Goal: Transaction & Acquisition: Purchase product/service

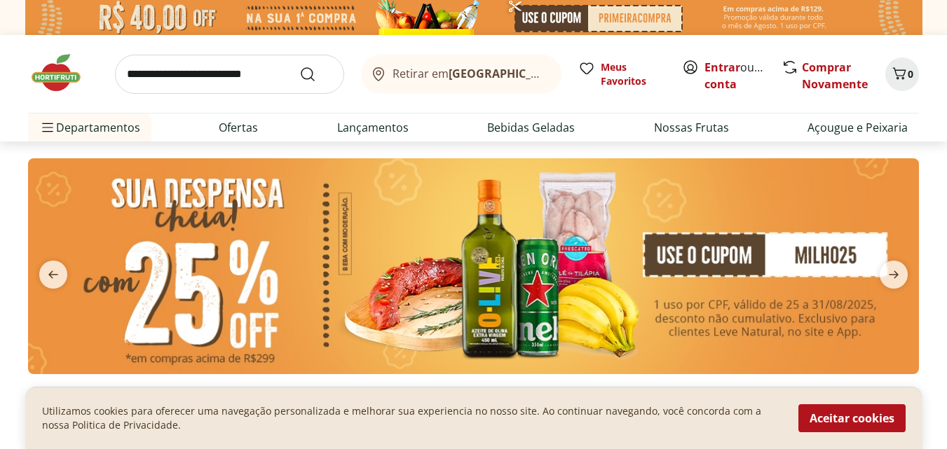
click at [532, 278] on img at bounding box center [473, 266] width 891 height 216
click at [862, 416] on button "Aceitar cookies" at bounding box center [852, 419] width 107 height 28
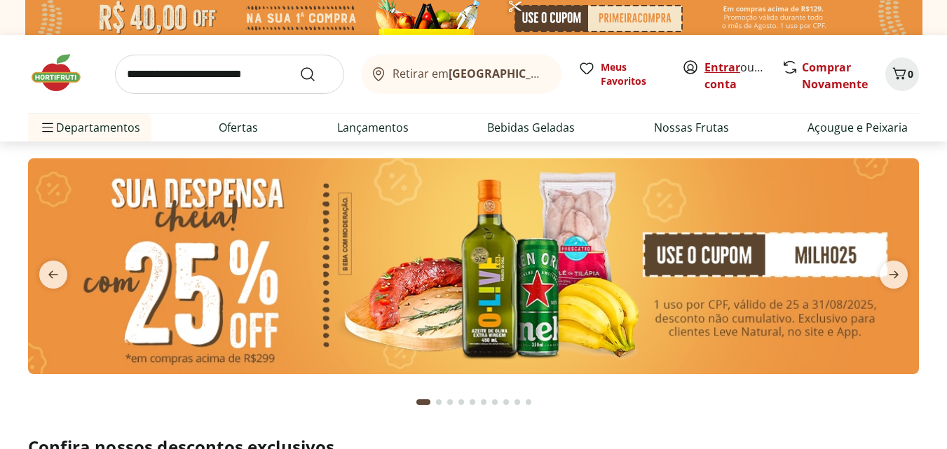
click at [723, 72] on link "Entrar" at bounding box center [723, 67] width 36 height 15
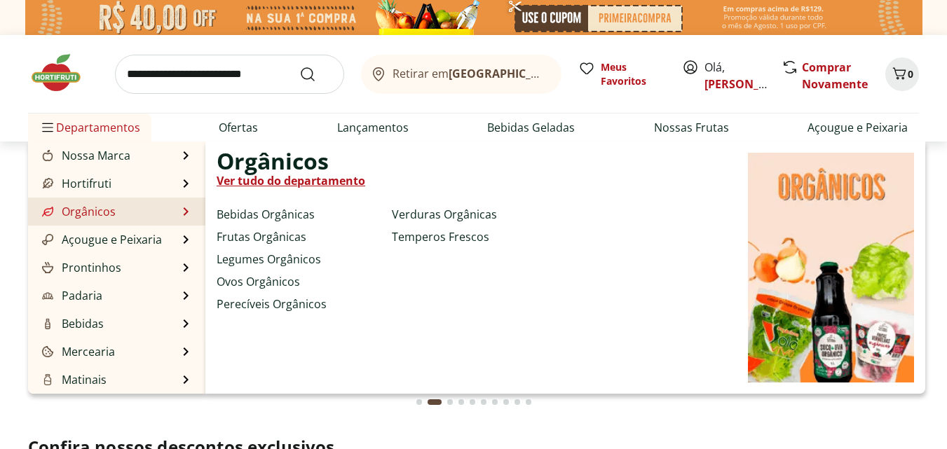
click at [255, 180] on link "Ver tudo do departamento" at bounding box center [291, 180] width 149 height 17
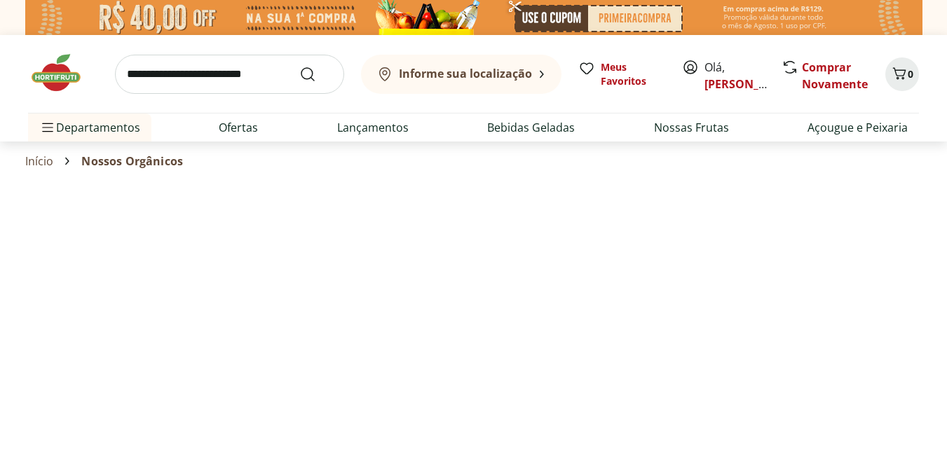
select select "**********"
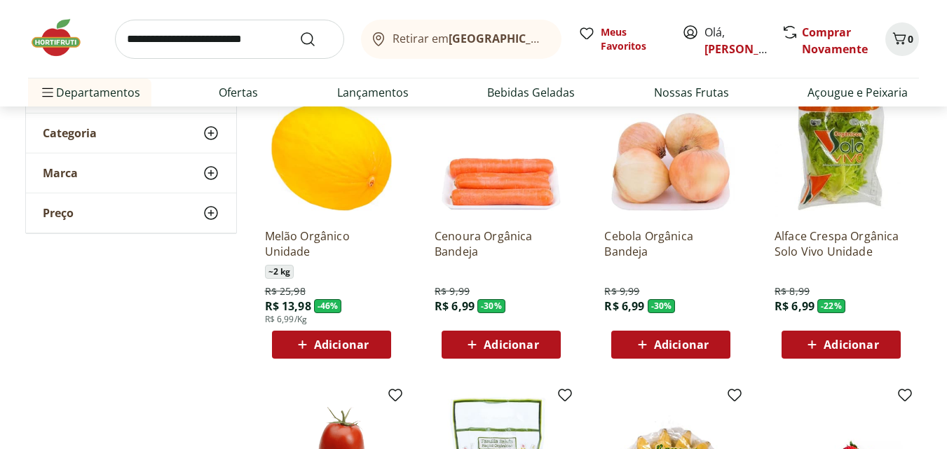
scroll to position [168, 0]
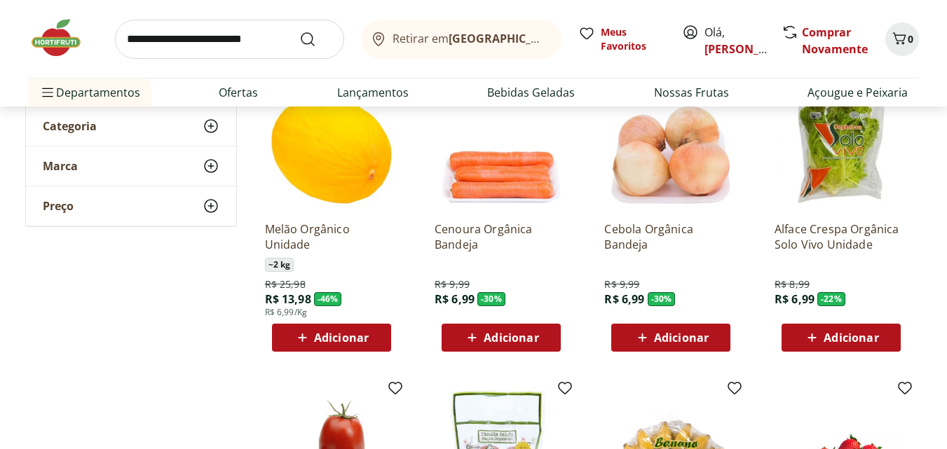
click at [823, 332] on span "Adicionar" at bounding box center [841, 338] width 75 height 17
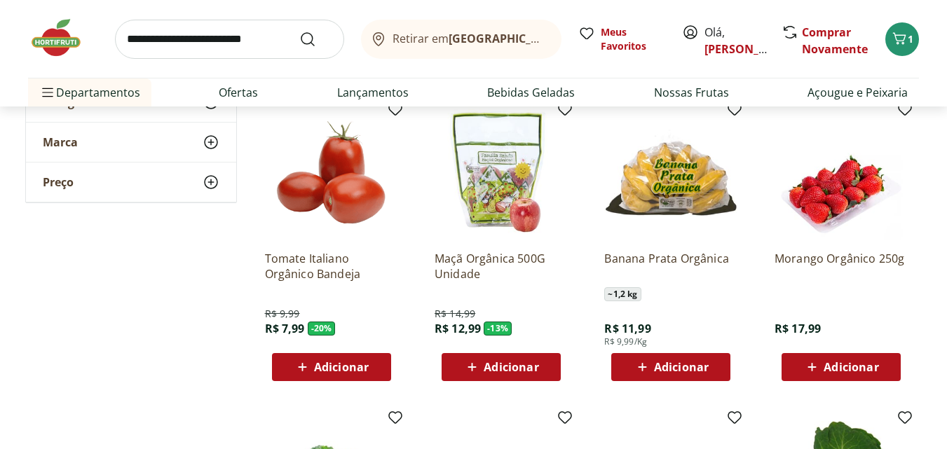
scroll to position [449, 0]
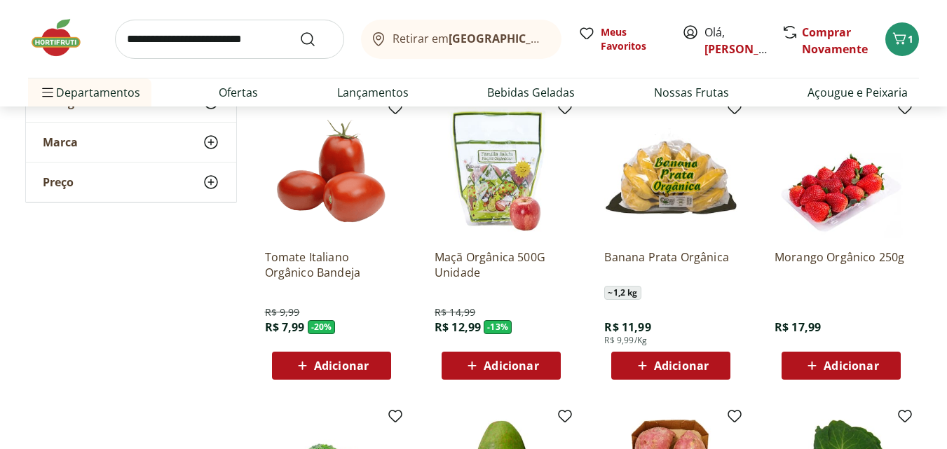
click at [355, 369] on span "Adicionar" at bounding box center [341, 365] width 55 height 11
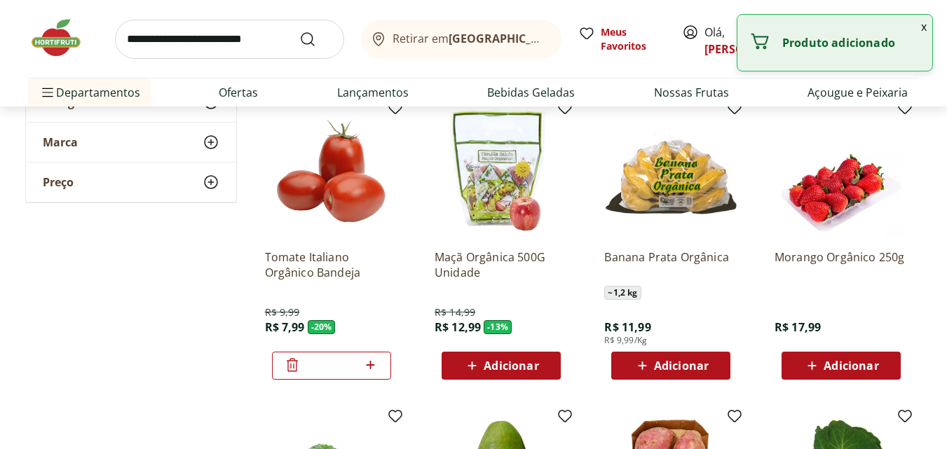
click at [370, 366] on icon at bounding box center [371, 365] width 8 height 8
type input "*"
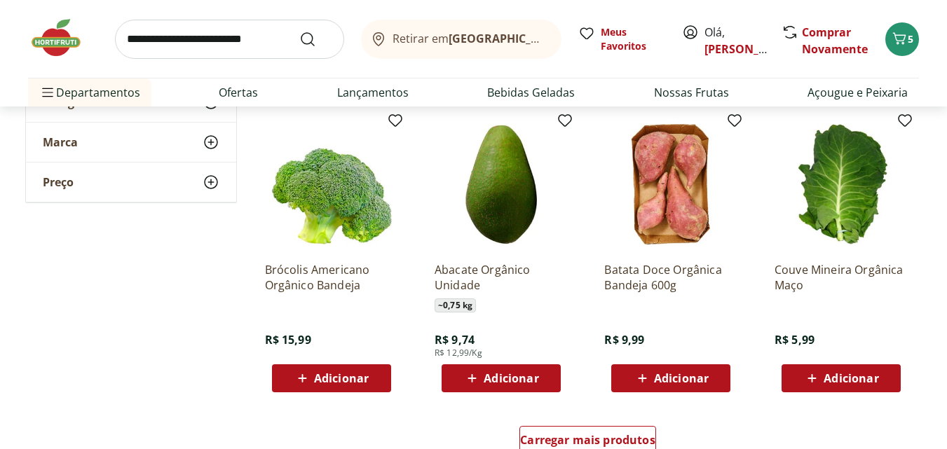
scroll to position [757, 0]
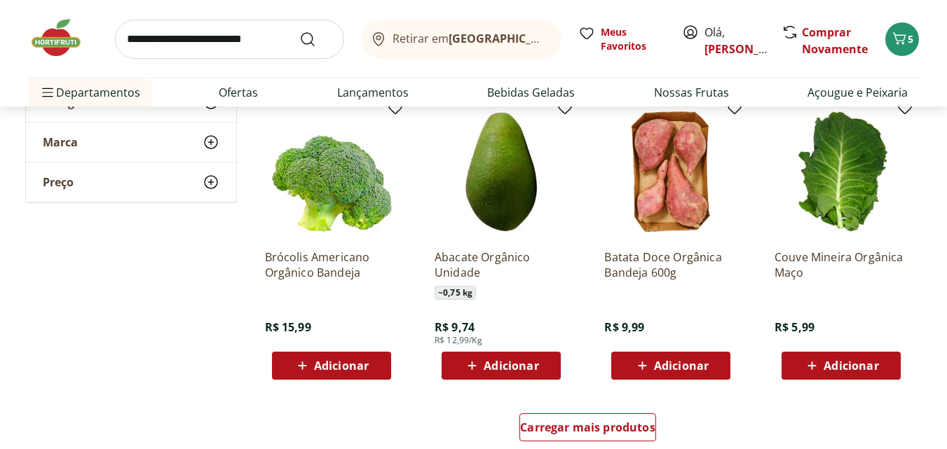
click at [868, 375] on div "Adicionar" at bounding box center [841, 365] width 97 height 25
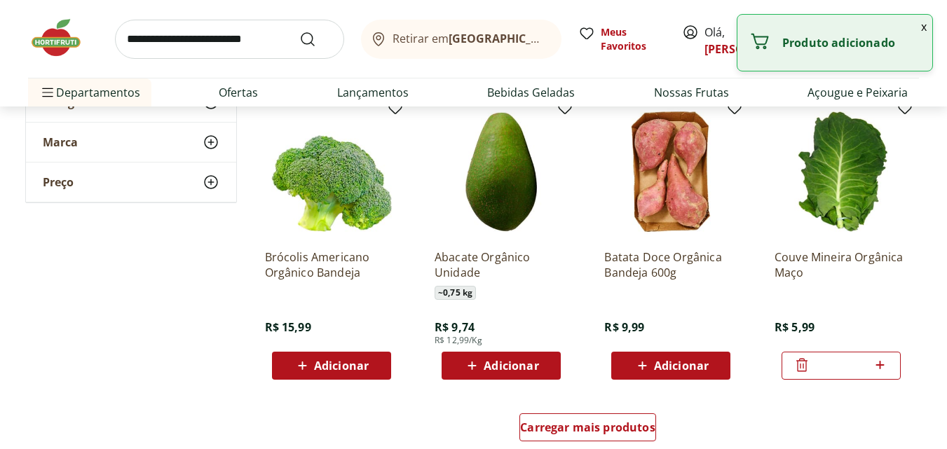
click at [877, 362] on icon at bounding box center [881, 365] width 18 height 17
type input "*"
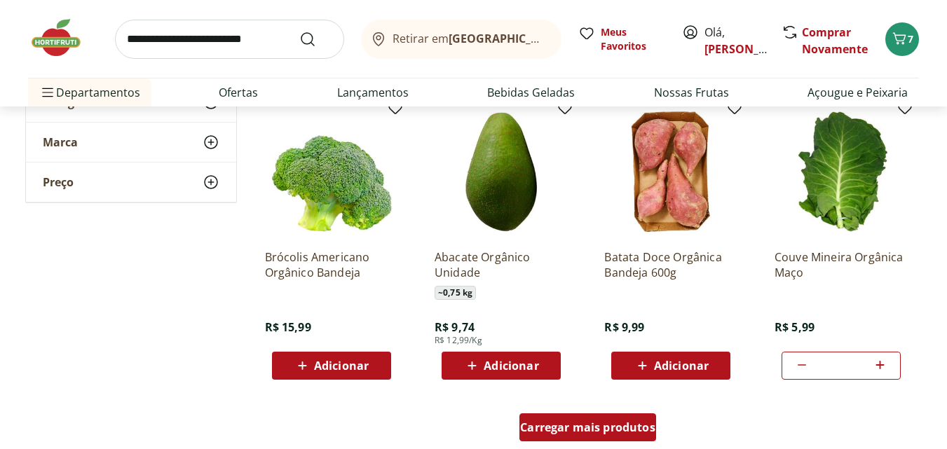
click at [628, 431] on span "Carregar mais produtos" at bounding box center [587, 427] width 135 height 11
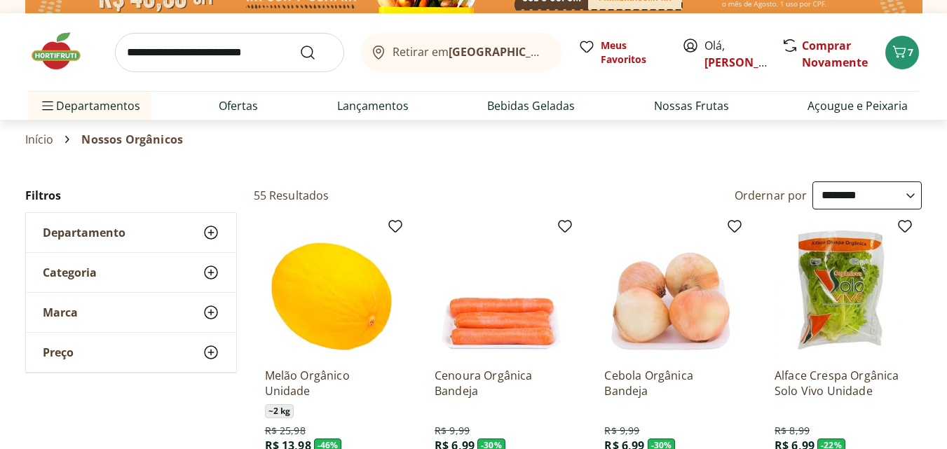
scroll to position [0, 0]
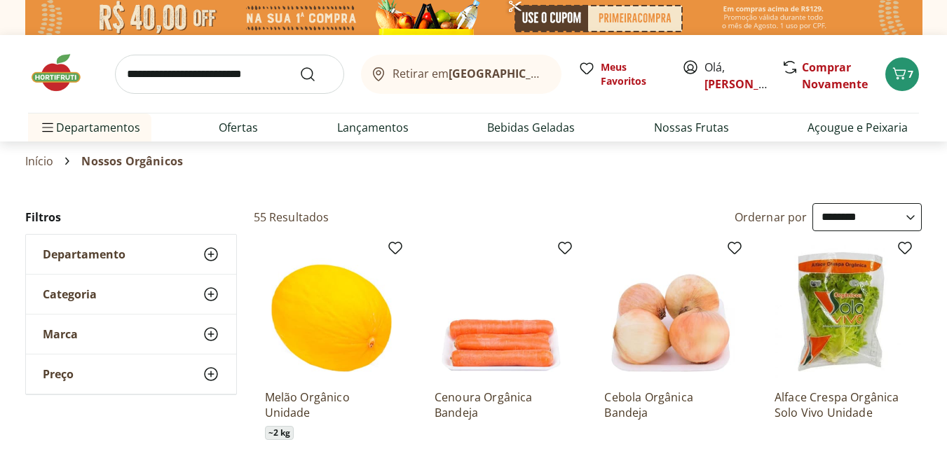
click at [818, 223] on select "**********" at bounding box center [867, 217] width 109 height 28
click at [813, 203] on select "**********" at bounding box center [867, 217] width 109 height 28
select select "*********"
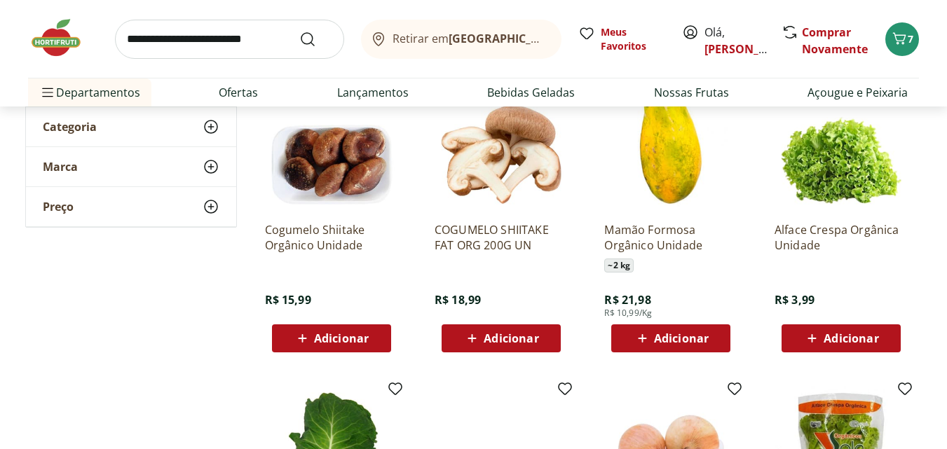
scroll to position [168, 0]
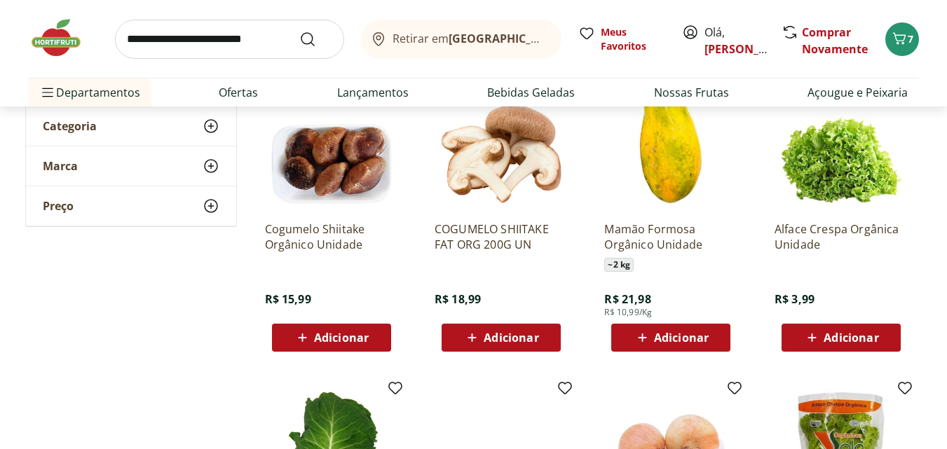
click at [825, 334] on span "Adicionar" at bounding box center [851, 337] width 55 height 11
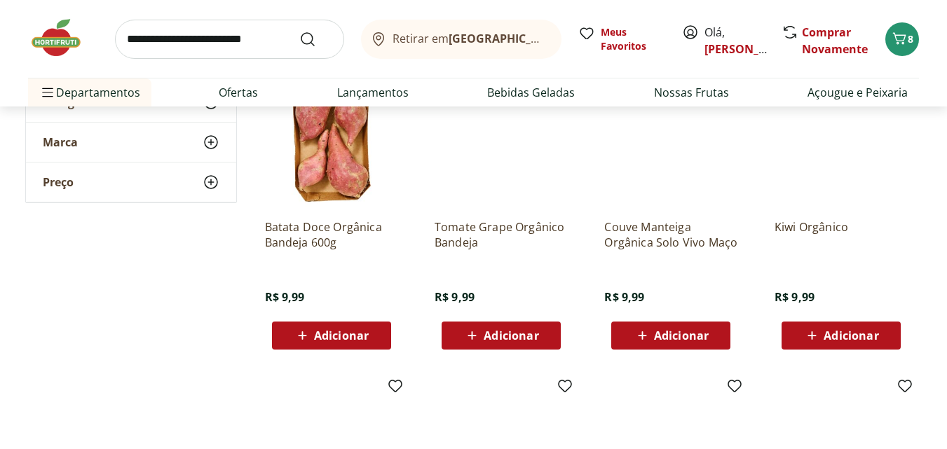
scroll to position [1402, 0]
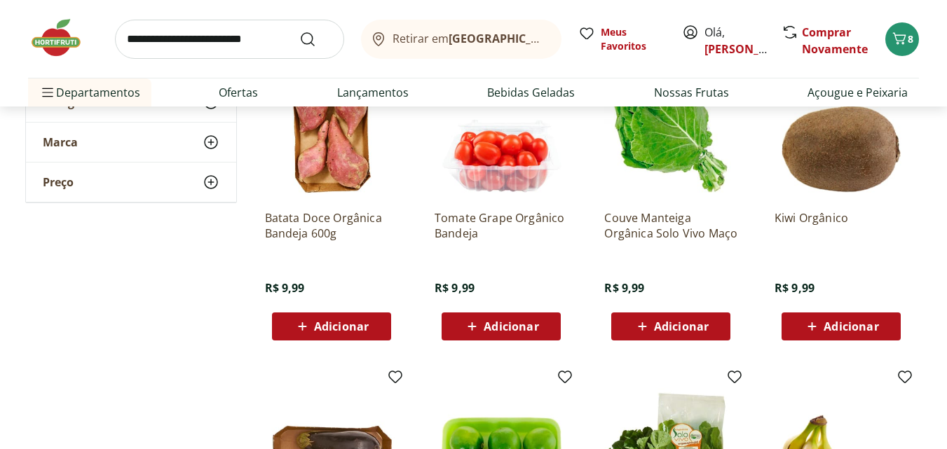
click at [815, 314] on div "Adicionar" at bounding box center [841, 326] width 97 height 25
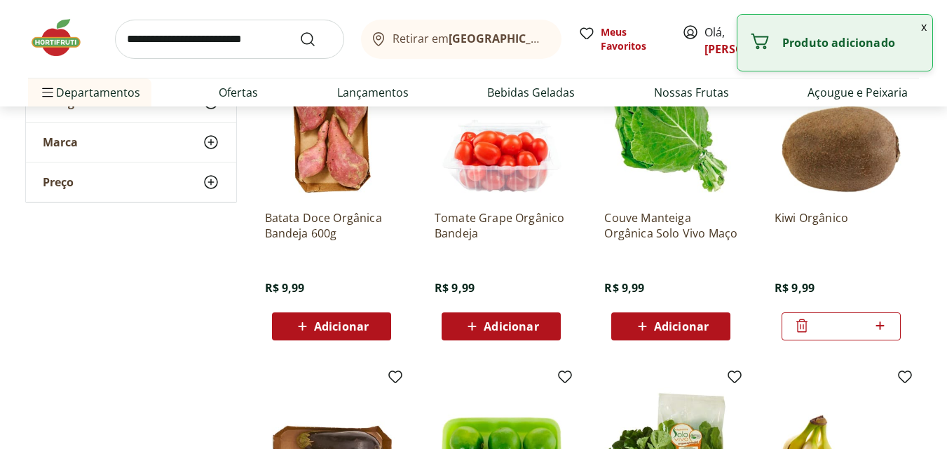
click at [883, 329] on icon at bounding box center [881, 326] width 18 height 17
type input "*"
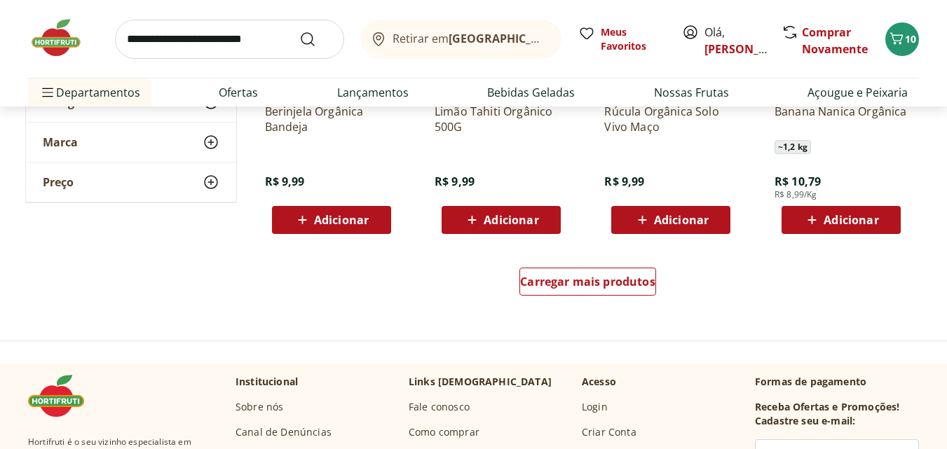
scroll to position [1823, 0]
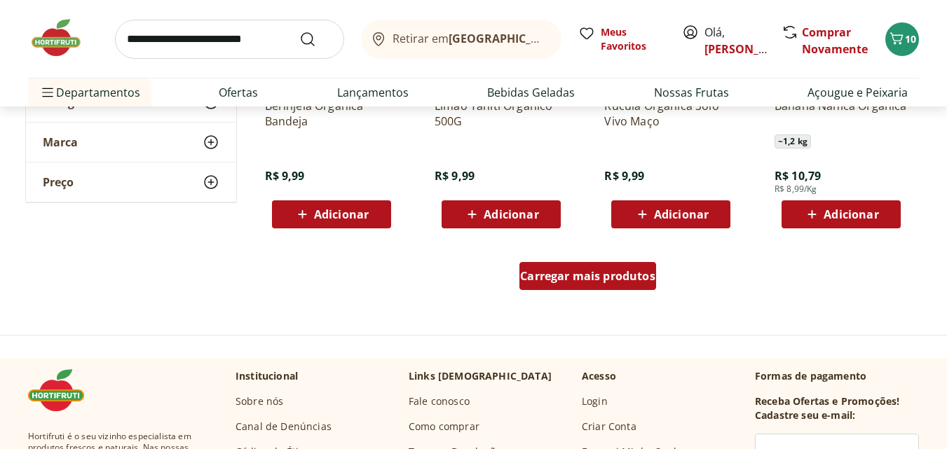
click at [590, 275] on span "Carregar mais produtos" at bounding box center [587, 276] width 135 height 11
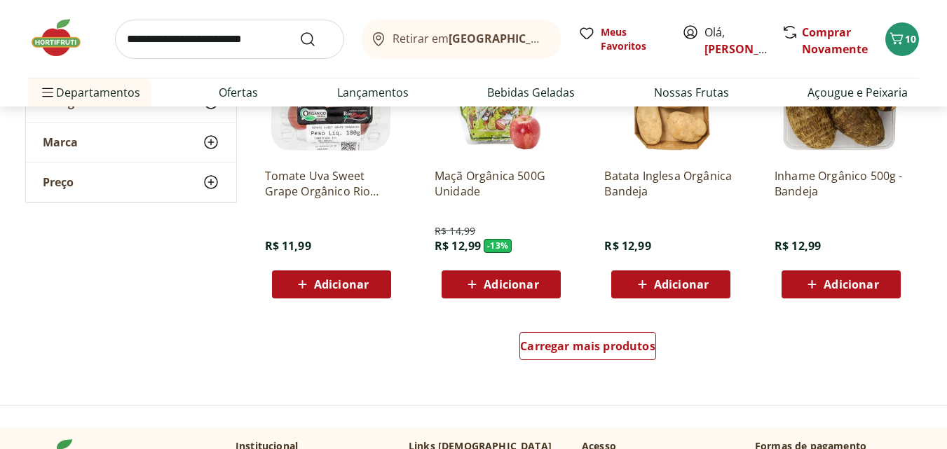
scroll to position [2636, 0]
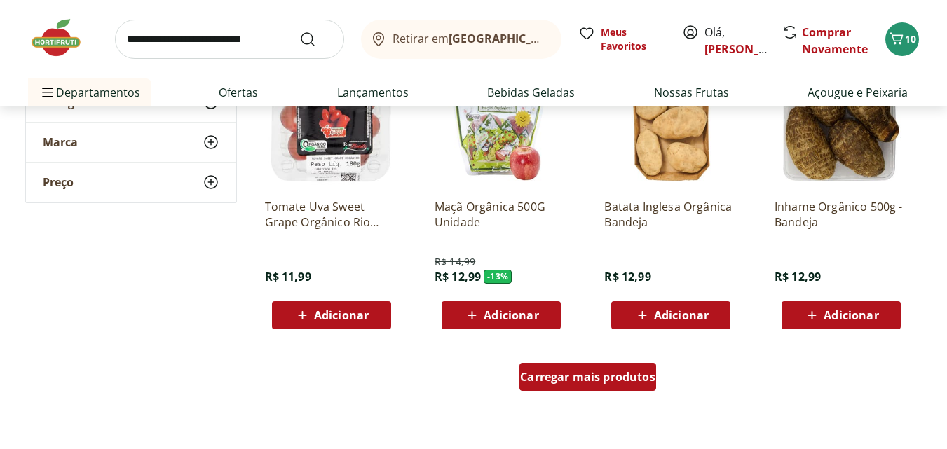
click at [590, 365] on div "Carregar mais produtos" at bounding box center [588, 377] width 137 height 28
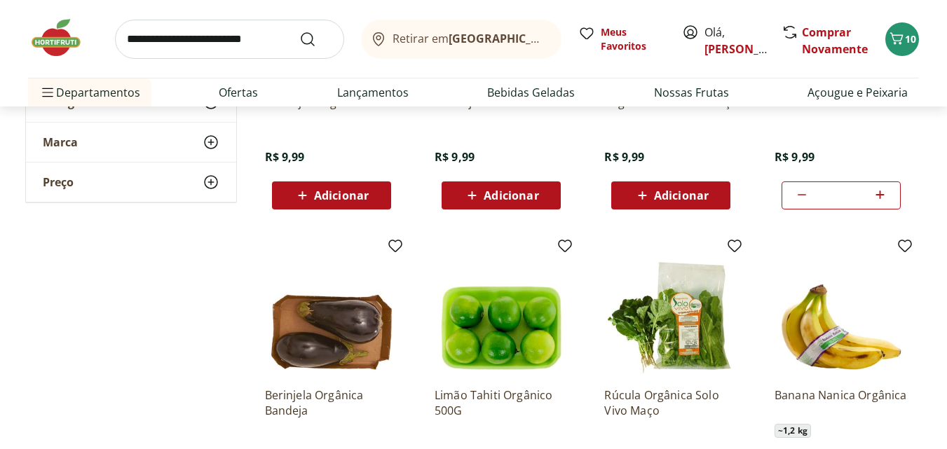
scroll to position [93, 0]
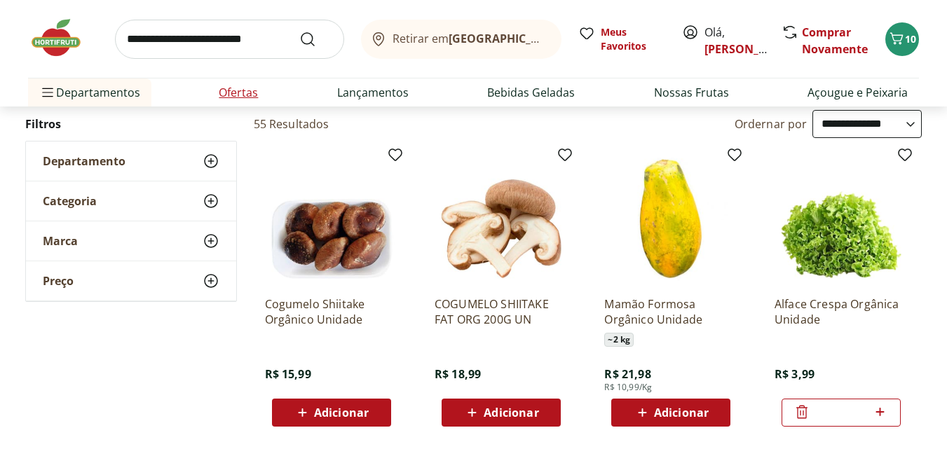
click at [245, 93] on link "Ofertas" at bounding box center [238, 92] width 39 height 17
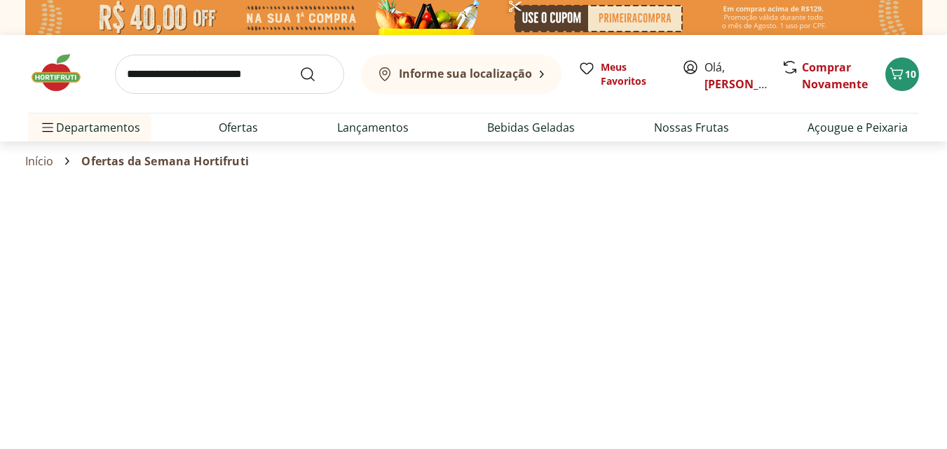
select select "**********"
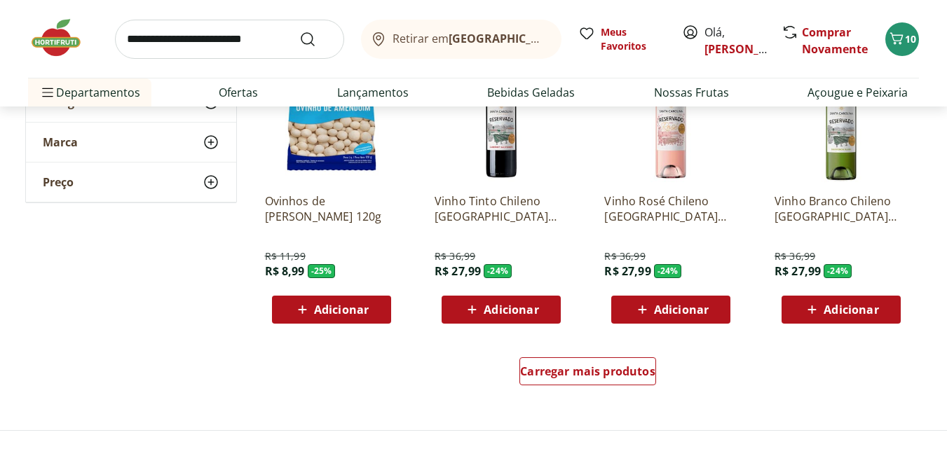
scroll to position [841, 0]
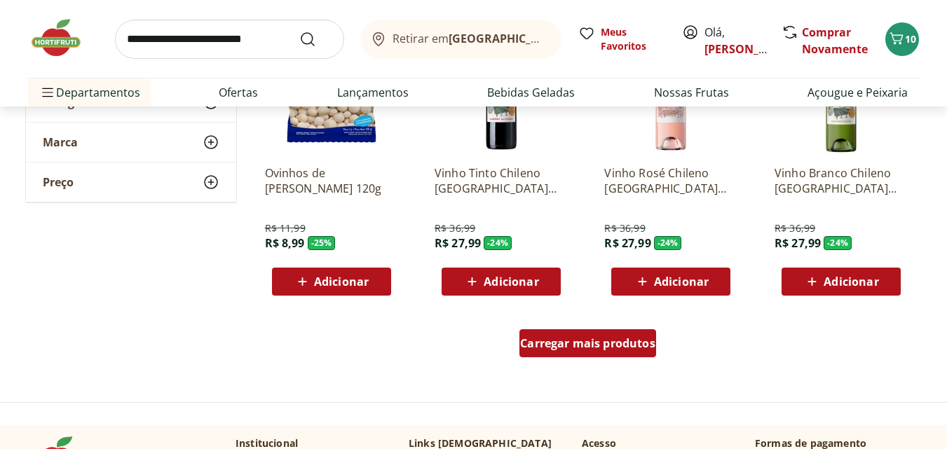
click at [578, 353] on div "Carregar mais produtos" at bounding box center [588, 344] width 137 height 28
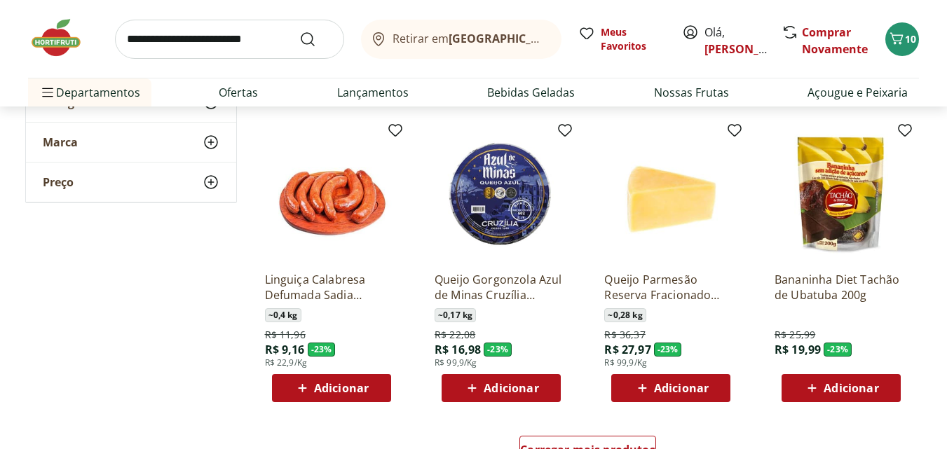
scroll to position [1683, 0]
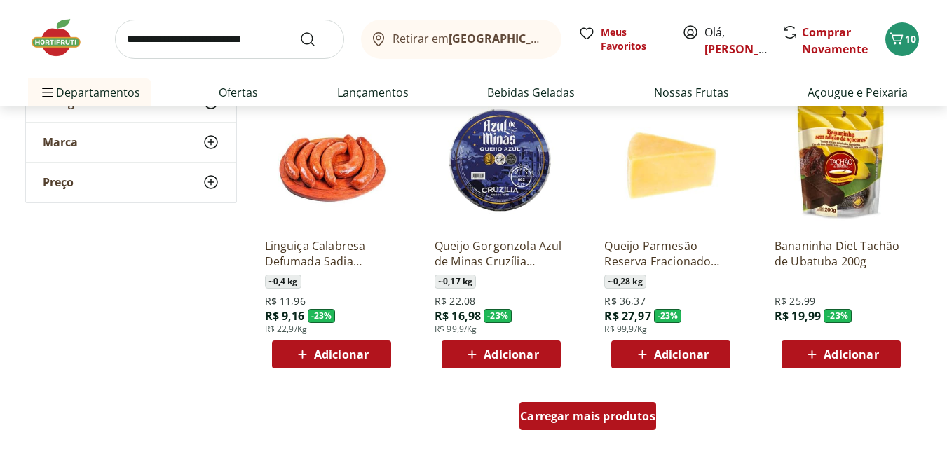
click at [607, 420] on span "Carregar mais produtos" at bounding box center [587, 416] width 135 height 11
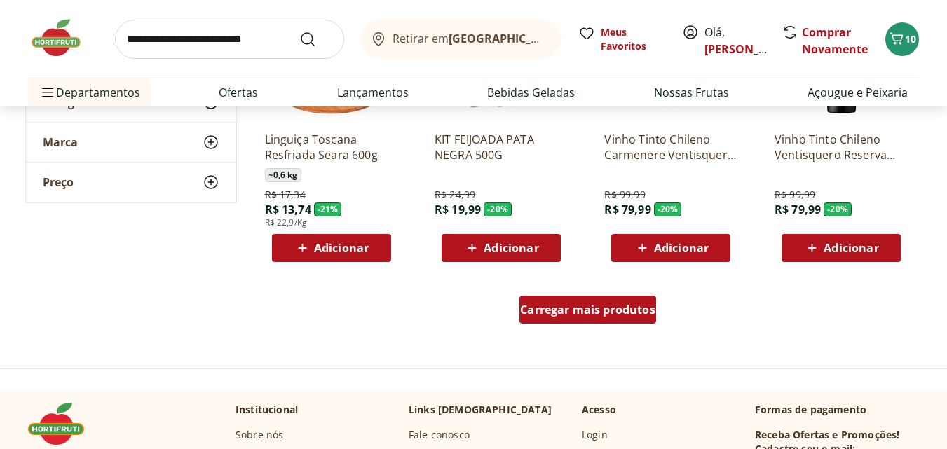
scroll to position [2833, 0]
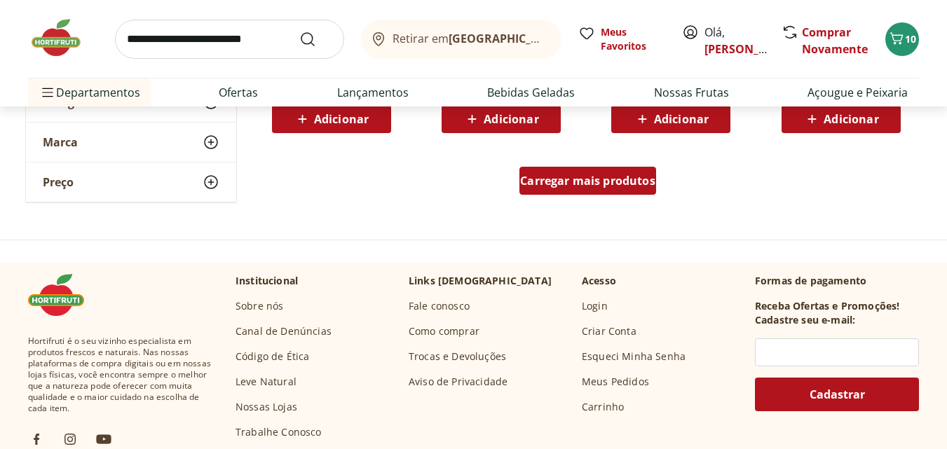
click at [634, 175] on span "Carregar mais produtos" at bounding box center [587, 180] width 135 height 11
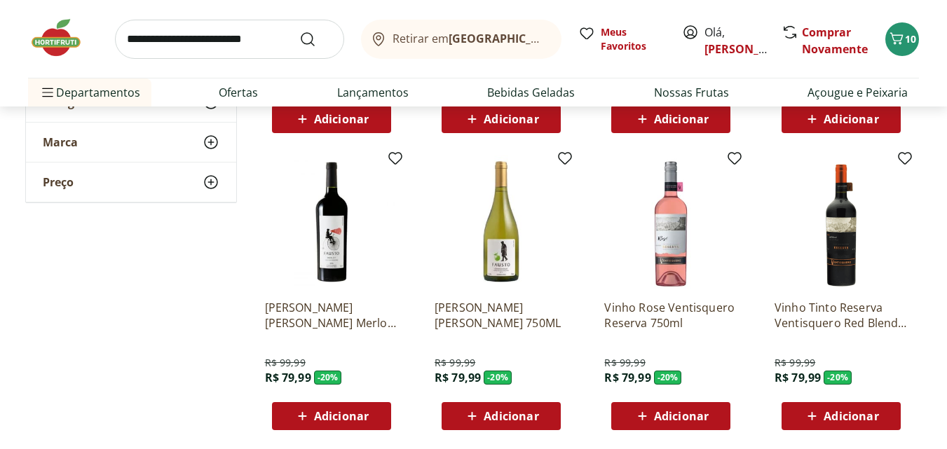
click at [634, 173] on img at bounding box center [670, 222] width 133 height 133
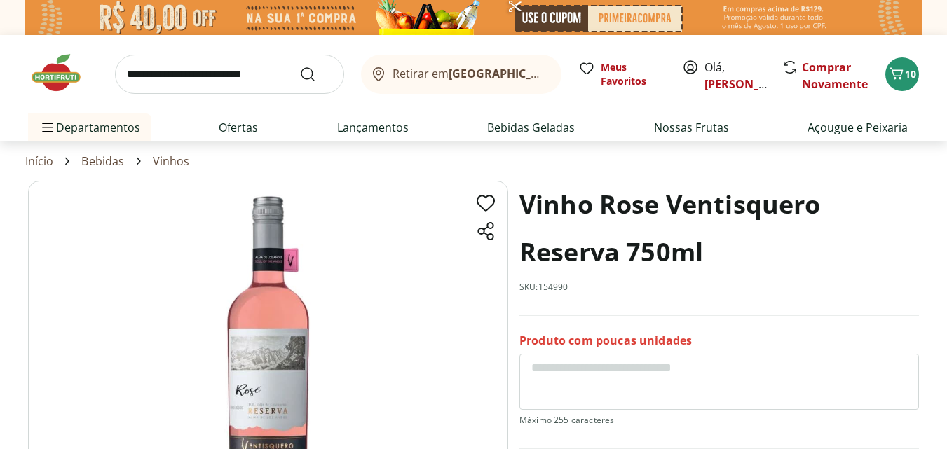
select select "**********"
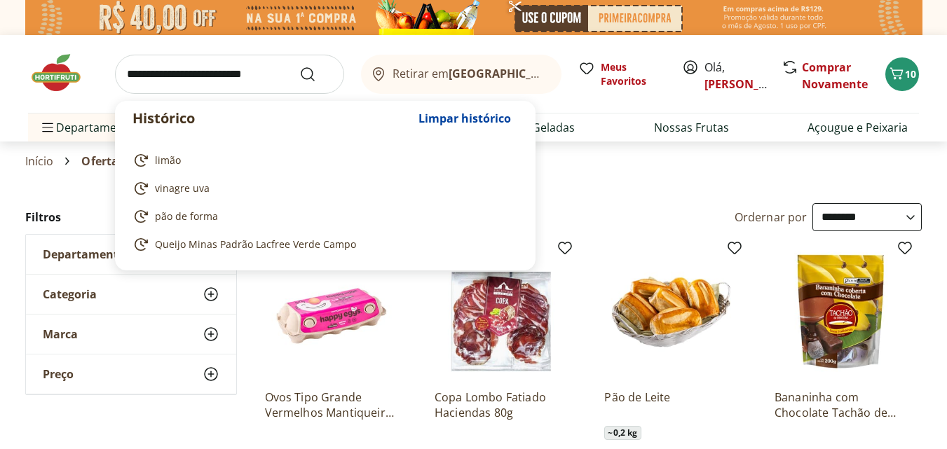
click at [185, 74] on input "search" at bounding box center [229, 74] width 229 height 39
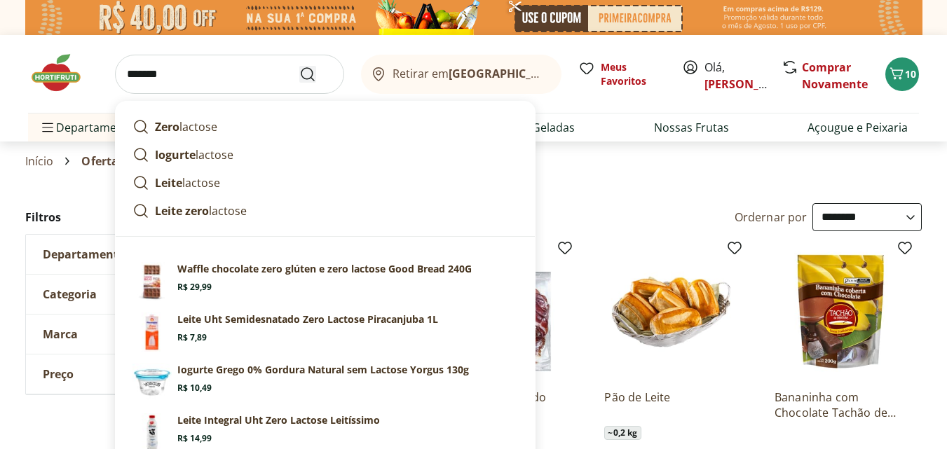
type input "*******"
click at [306, 75] on icon "Submit Search" at bounding box center [307, 74] width 17 height 17
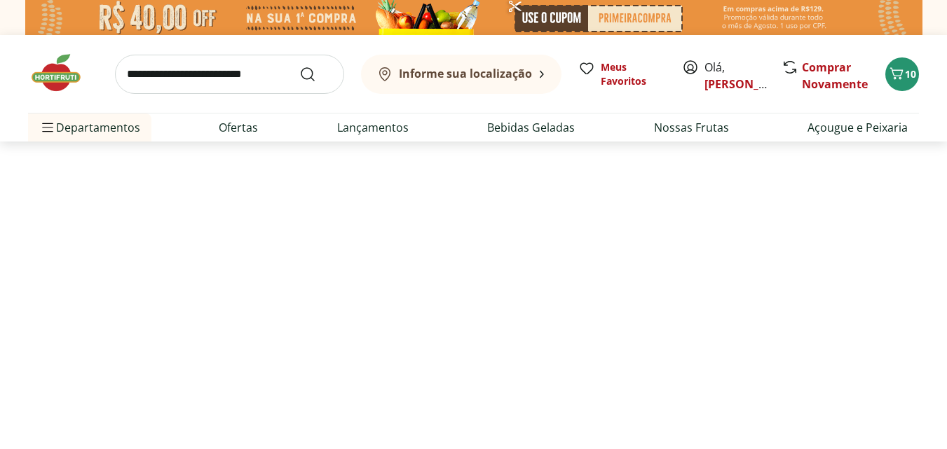
select select "**********"
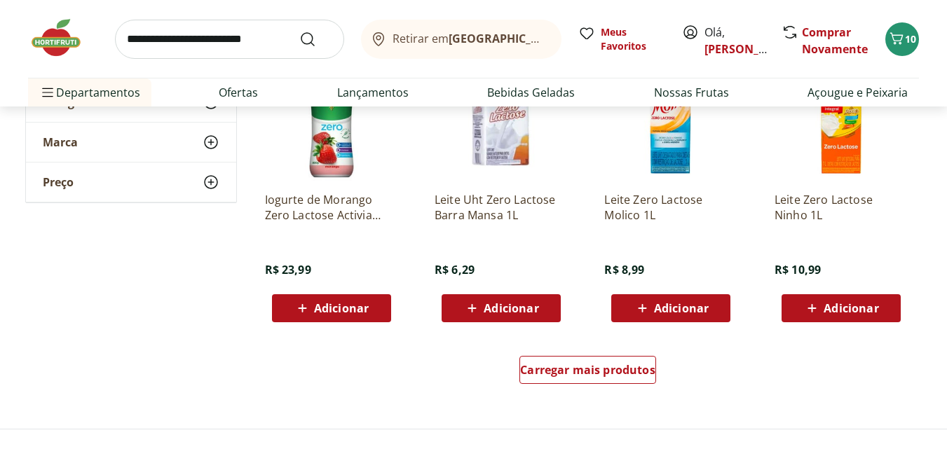
scroll to position [869, 0]
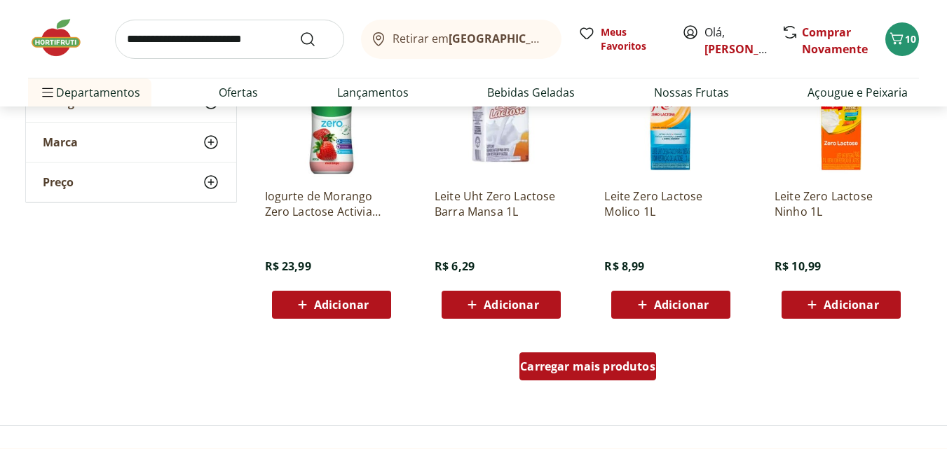
click at [568, 377] on div "Carregar mais produtos" at bounding box center [588, 367] width 137 height 28
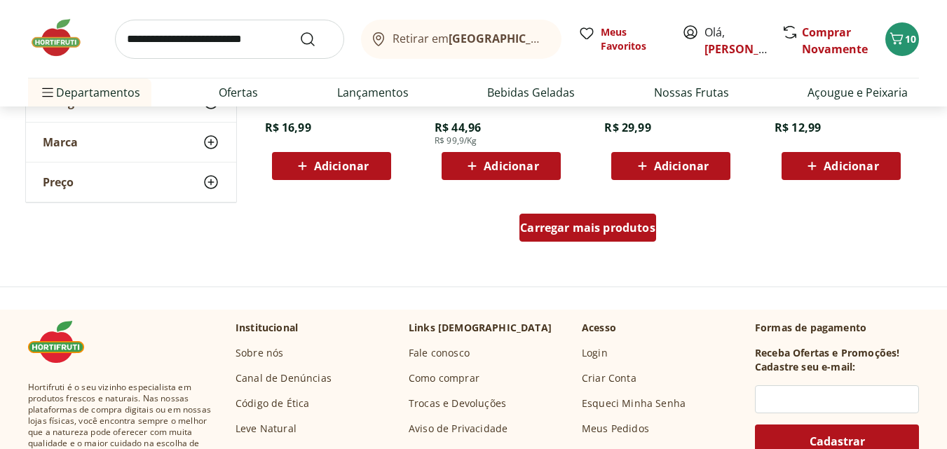
scroll to position [1963, 0]
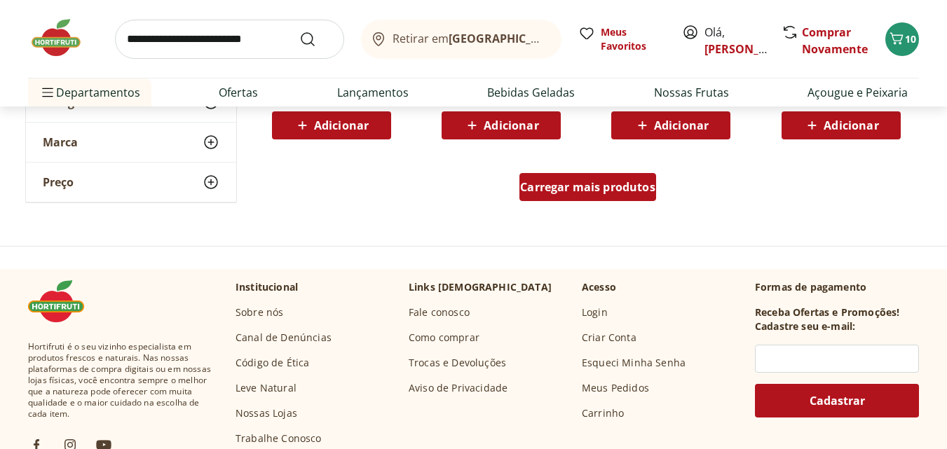
click at [597, 174] on div "Carregar mais produtos" at bounding box center [588, 187] width 137 height 28
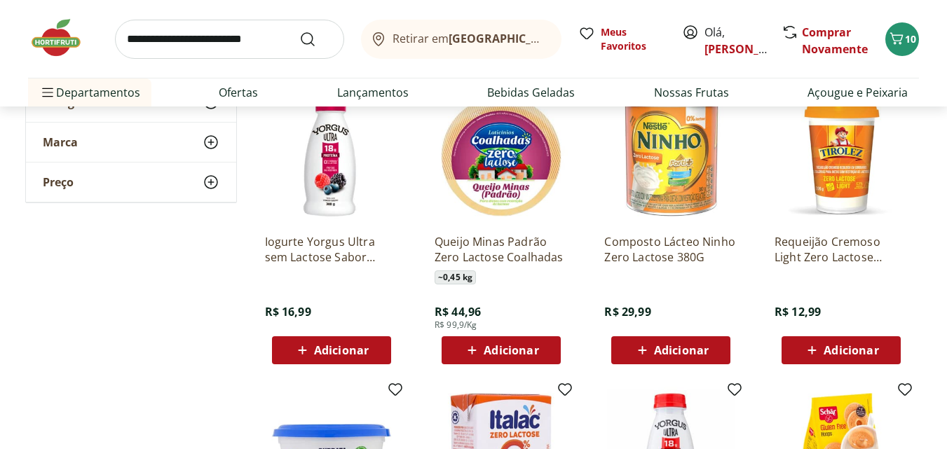
scroll to position [1739, 0]
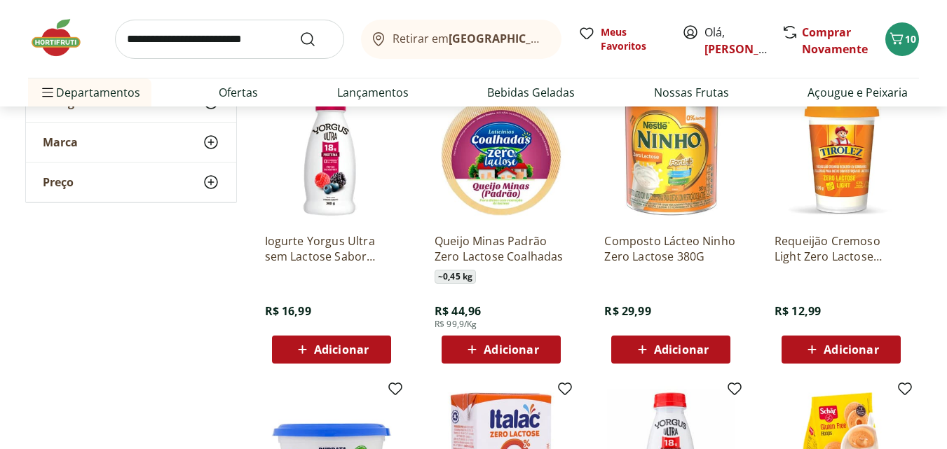
click at [510, 353] on span "Adicionar" at bounding box center [511, 349] width 55 height 11
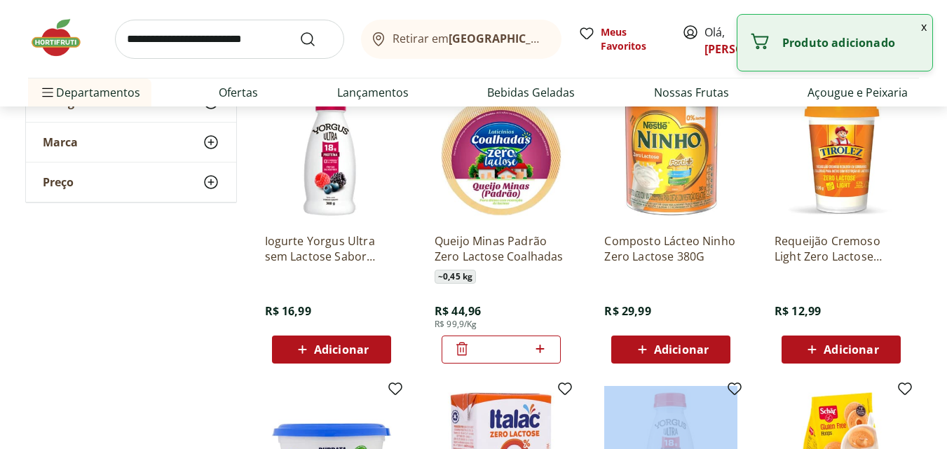
click at [542, 347] on icon at bounding box center [540, 349] width 18 height 17
type input "*"
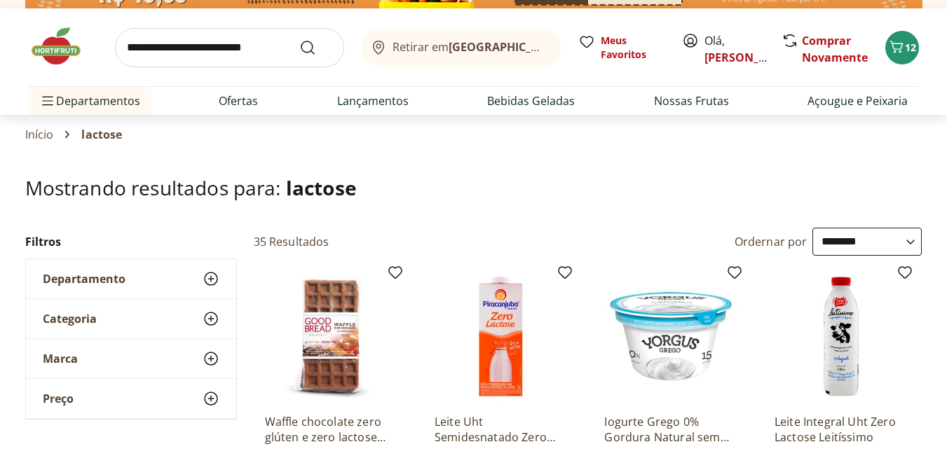
scroll to position [0, 0]
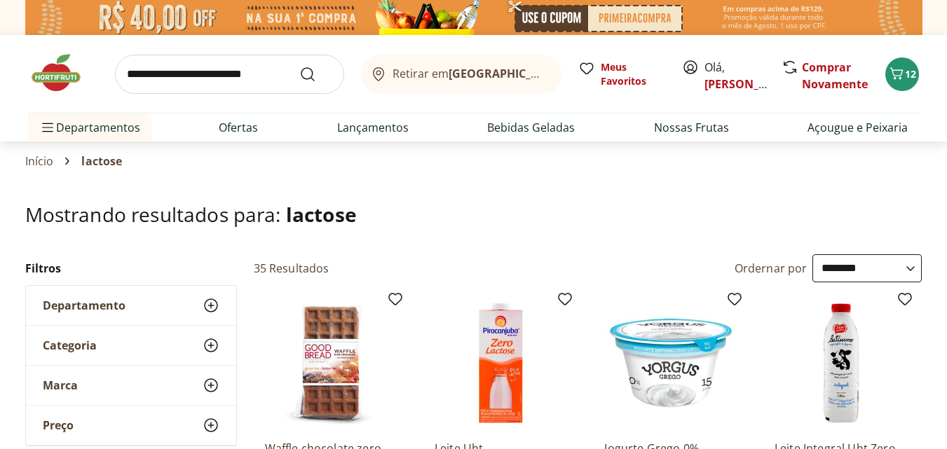
click at [245, 70] on input "search" at bounding box center [229, 74] width 229 height 39
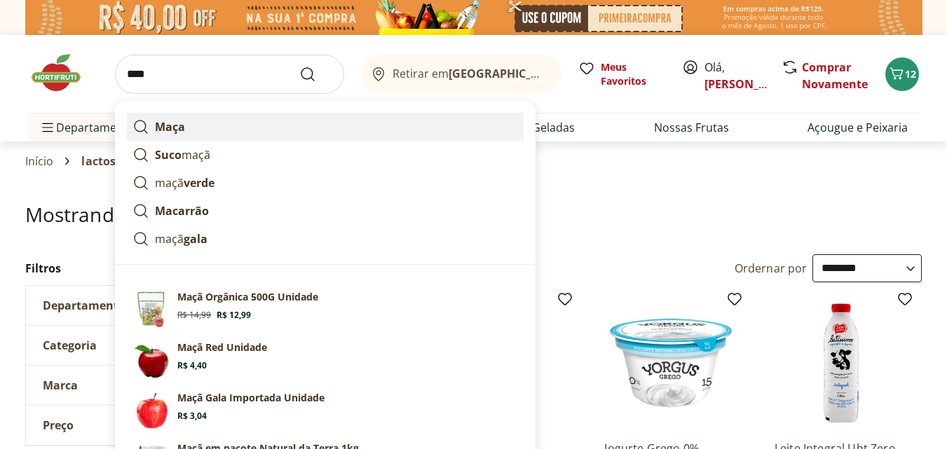
click at [177, 127] on strong "Maça" at bounding box center [170, 126] width 30 height 15
type input "****"
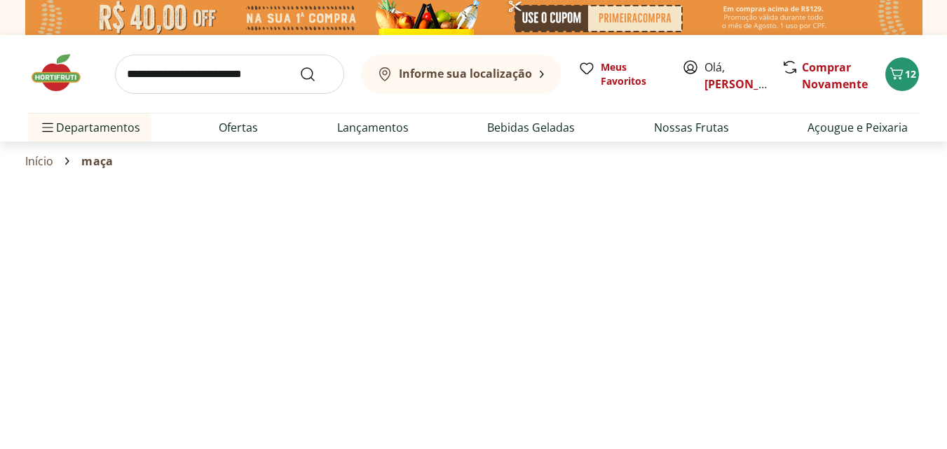
select select "**********"
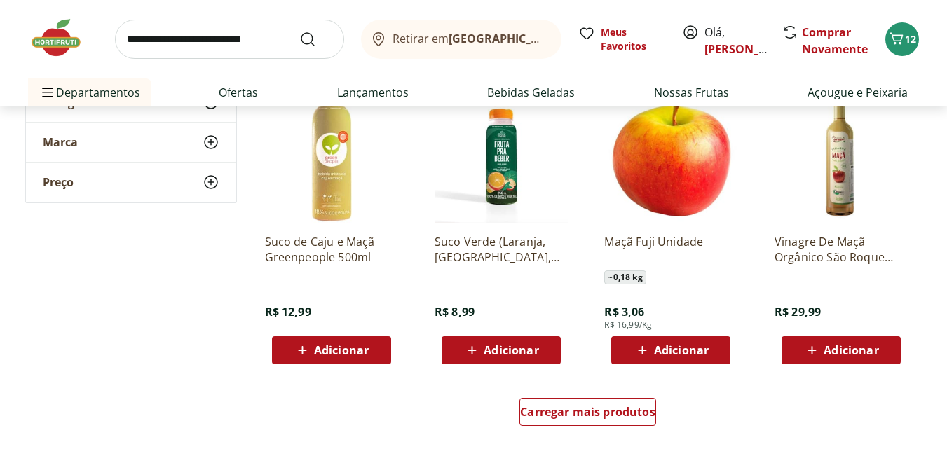
scroll to position [785, 0]
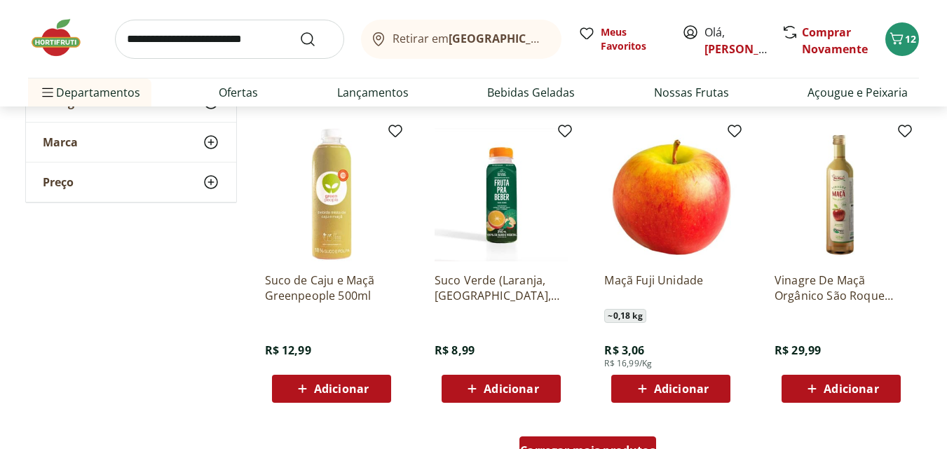
click at [570, 447] on span "Carregar mais produtos" at bounding box center [587, 450] width 135 height 11
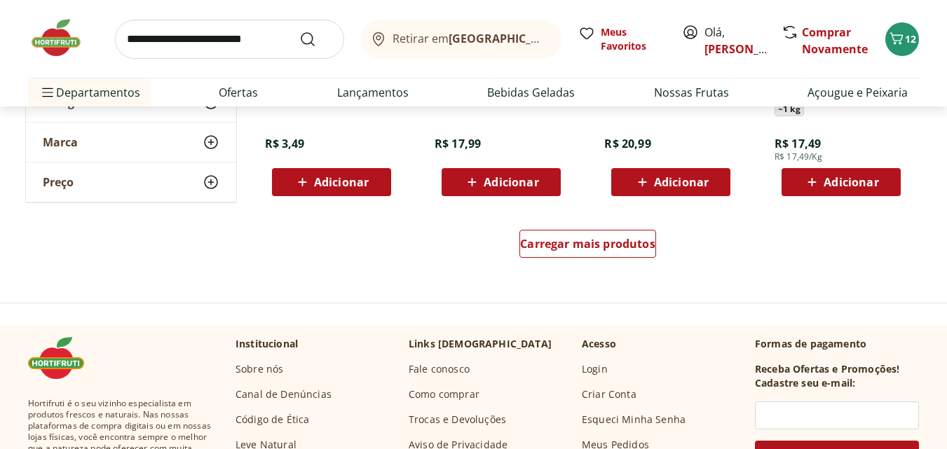
scroll to position [1907, 0]
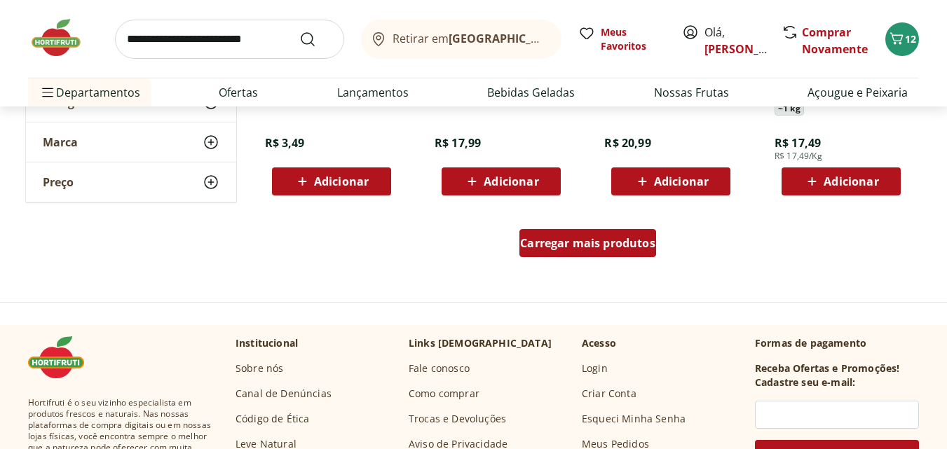
click at [589, 245] on span "Carregar mais produtos" at bounding box center [587, 243] width 135 height 11
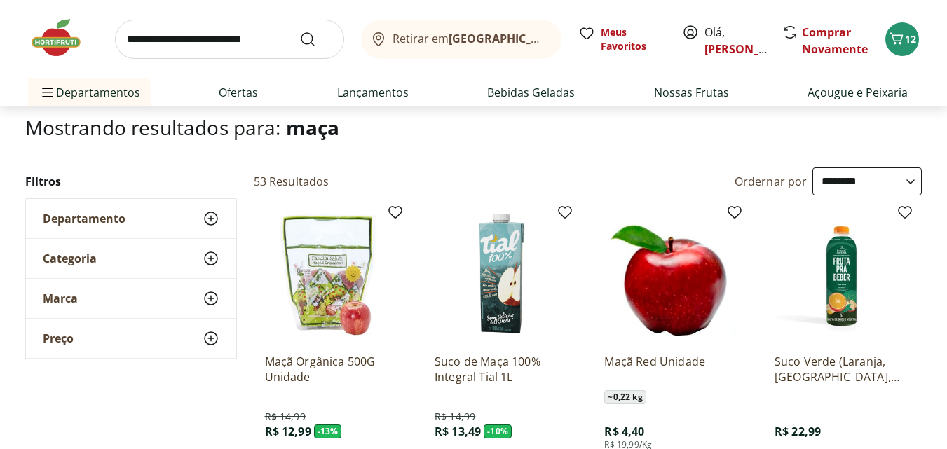
scroll to position [0, 0]
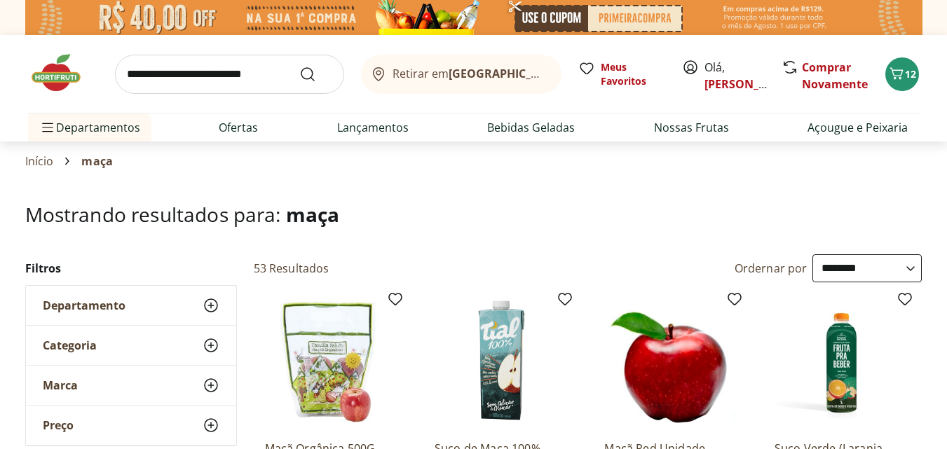
click at [172, 83] on input "search" at bounding box center [229, 74] width 229 height 39
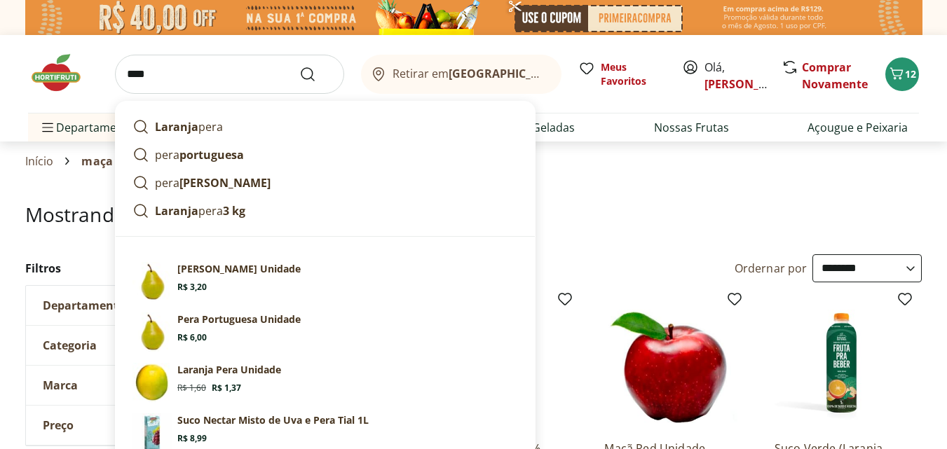
type input "****"
click at [299, 66] on button "Submit Search" at bounding box center [316, 74] width 34 height 17
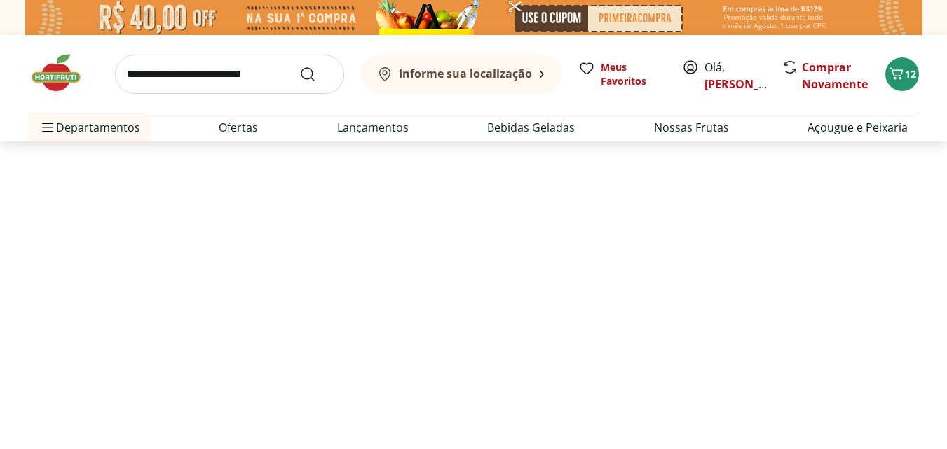
select select "**********"
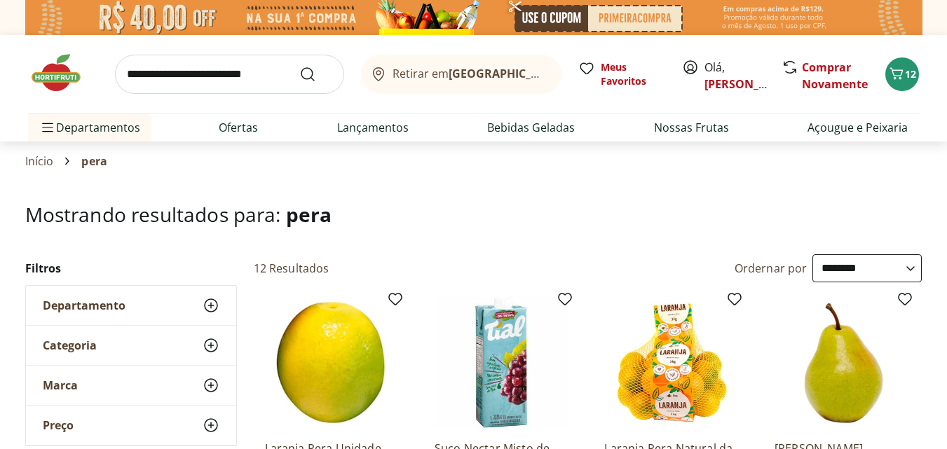
click at [158, 63] on input "search" at bounding box center [229, 74] width 229 height 39
click at [688, 117] on li "Nossas Frutas" at bounding box center [691, 128] width 97 height 28
click at [689, 127] on link "Nossas Frutas" at bounding box center [691, 127] width 75 height 17
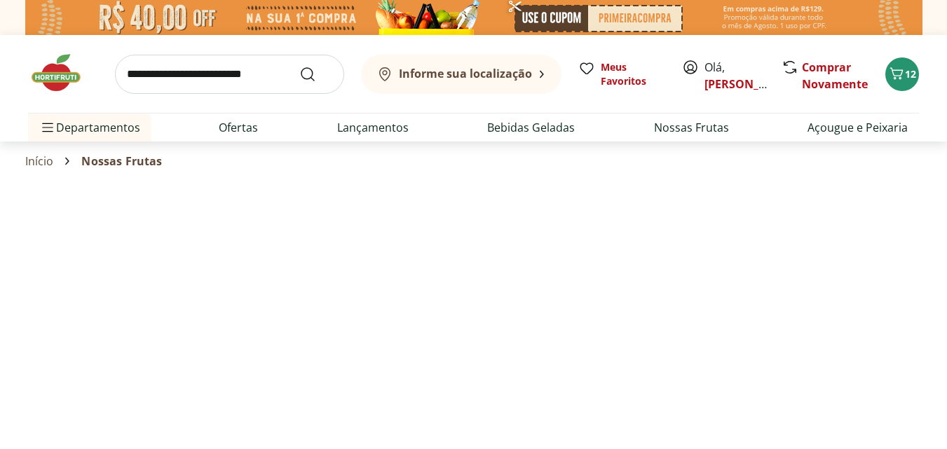
select select "**********"
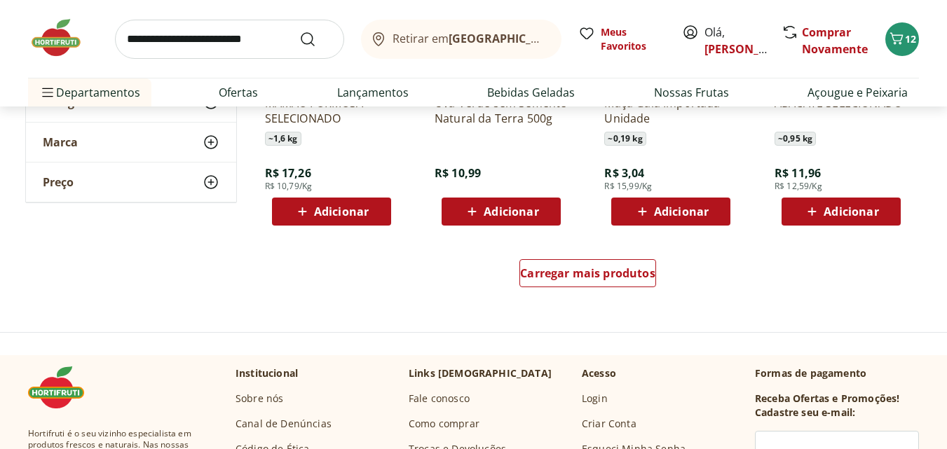
scroll to position [926, 0]
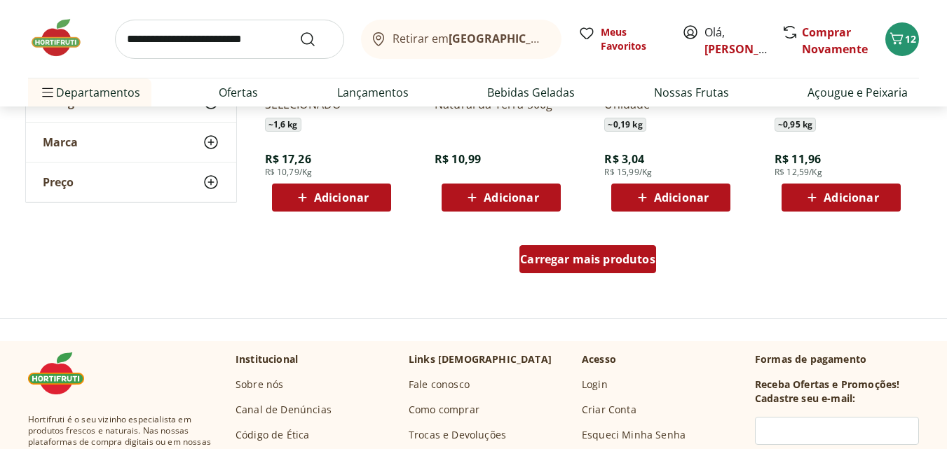
click at [637, 265] on span "Carregar mais produtos" at bounding box center [587, 259] width 135 height 11
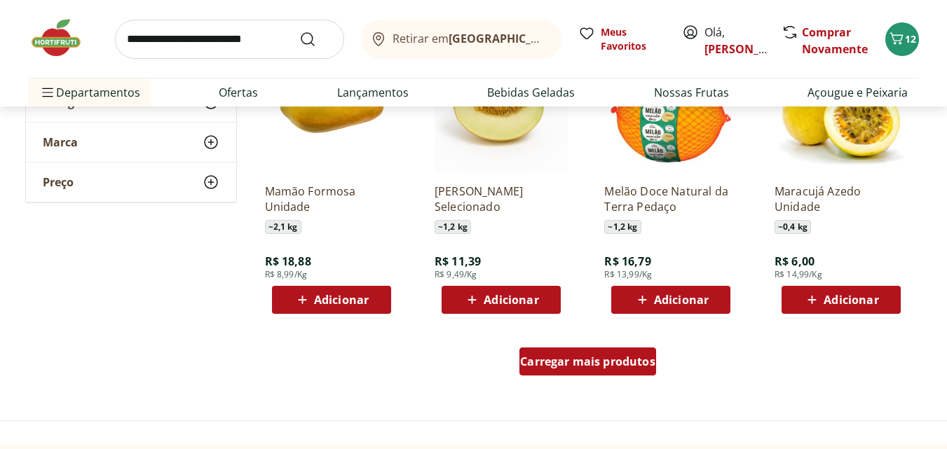
scroll to position [1739, 0]
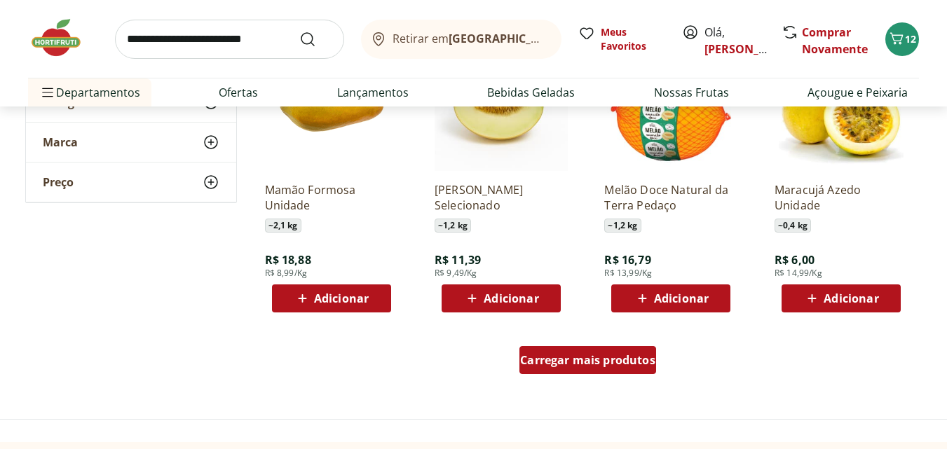
click at [611, 355] on span "Carregar mais produtos" at bounding box center [587, 360] width 135 height 11
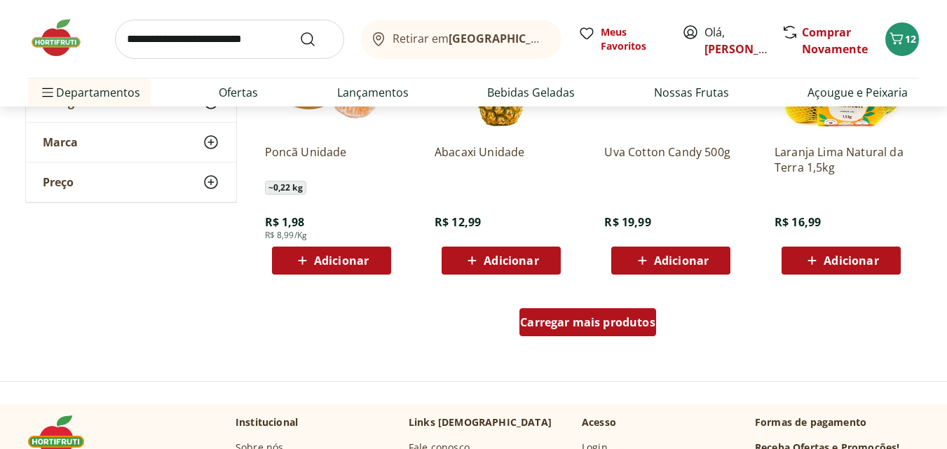
scroll to position [2721, 0]
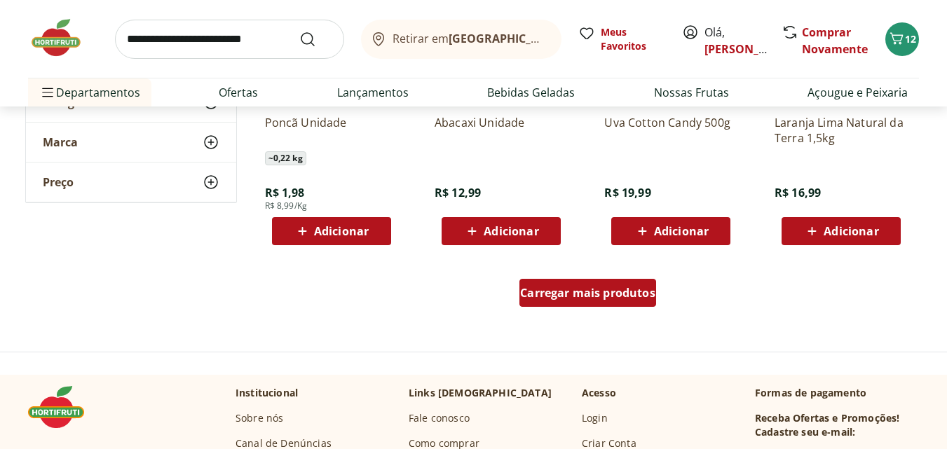
click at [637, 295] on span "Carregar mais produtos" at bounding box center [587, 292] width 135 height 11
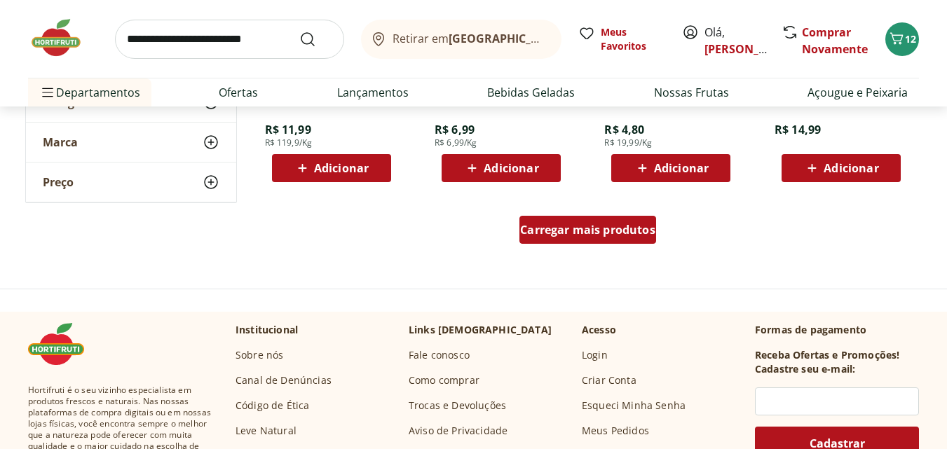
scroll to position [3618, 0]
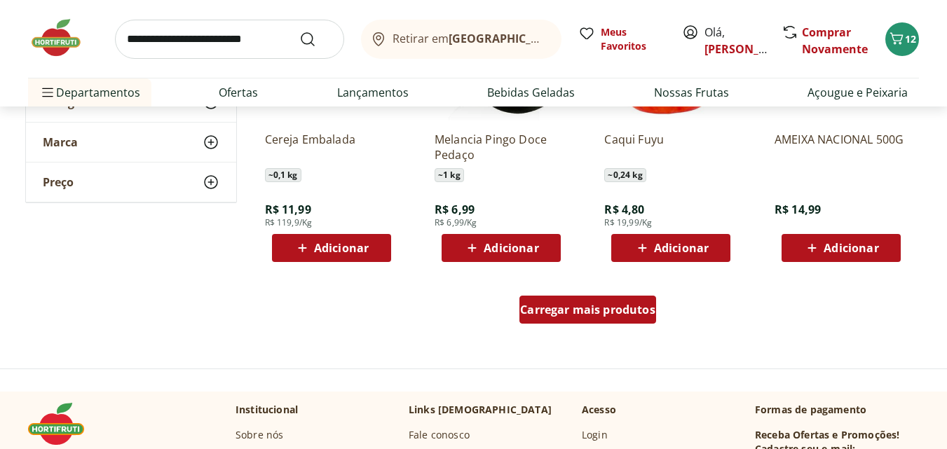
click at [634, 306] on span "Carregar mais produtos" at bounding box center [587, 309] width 135 height 11
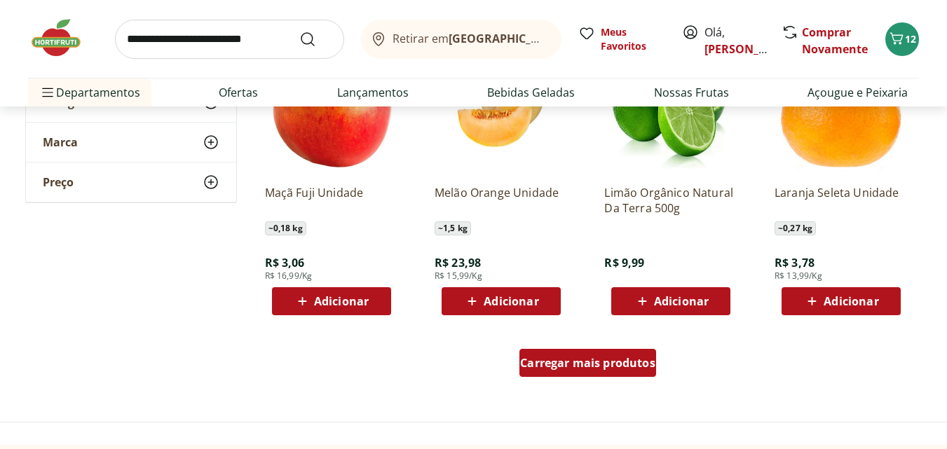
scroll to position [4487, 0]
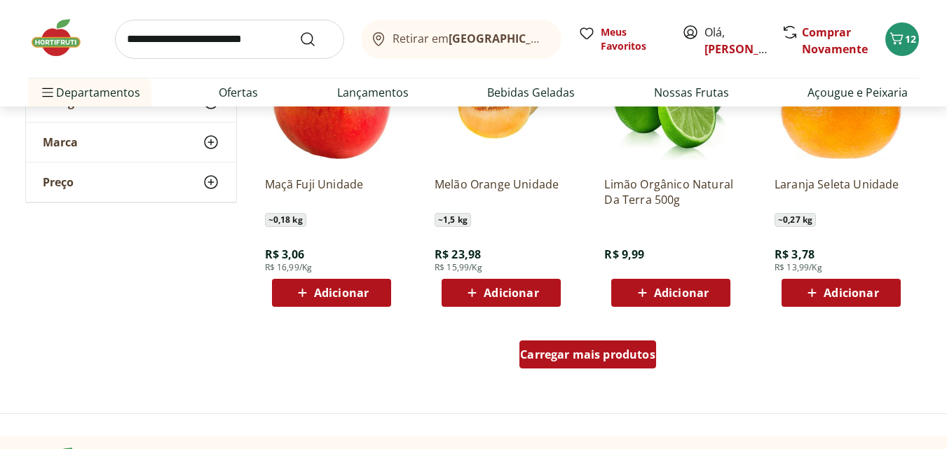
click at [624, 349] on span "Carregar mais produtos" at bounding box center [587, 354] width 135 height 11
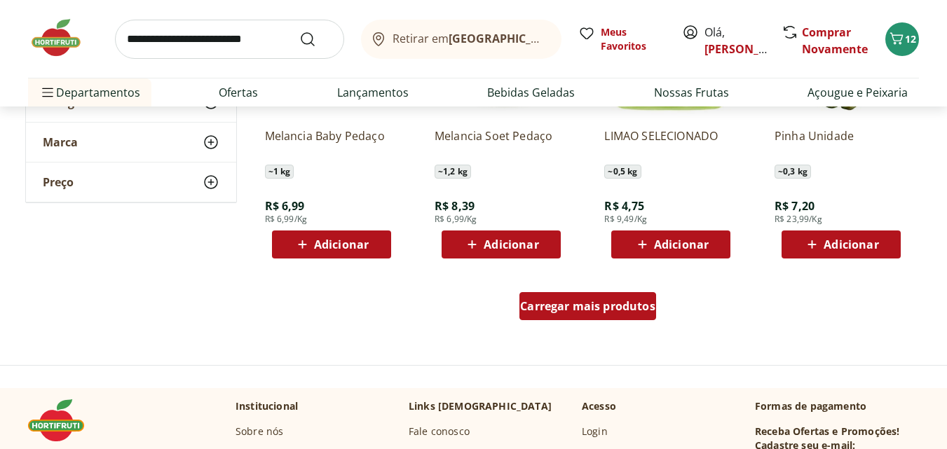
scroll to position [5497, 0]
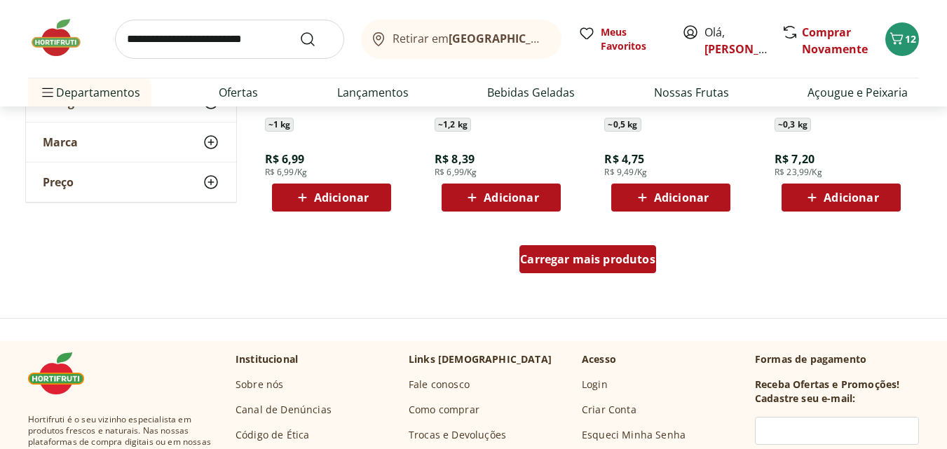
click at [649, 249] on div "Carregar mais produtos" at bounding box center [588, 259] width 137 height 28
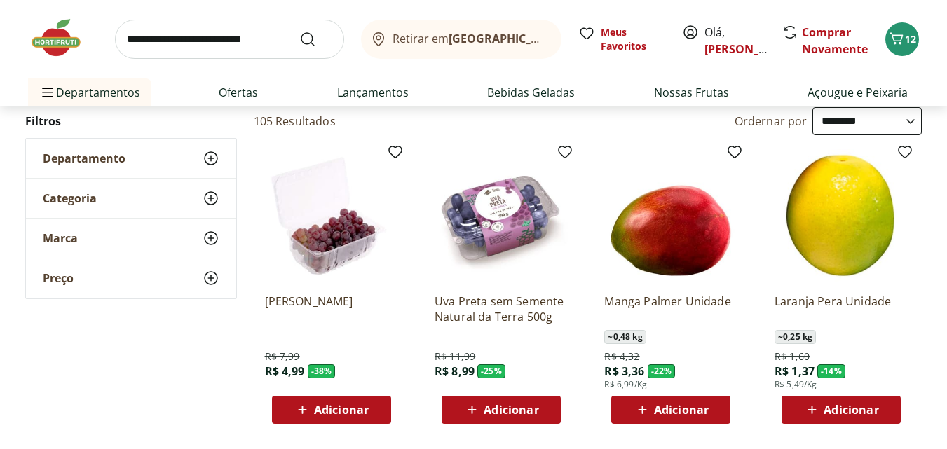
scroll to position [0, 0]
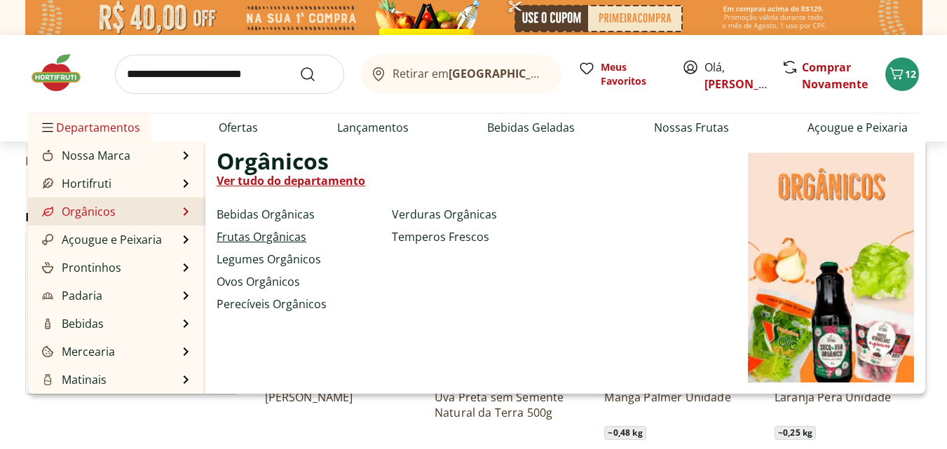
click at [232, 240] on link "Frutas Orgânicas" at bounding box center [262, 237] width 90 height 17
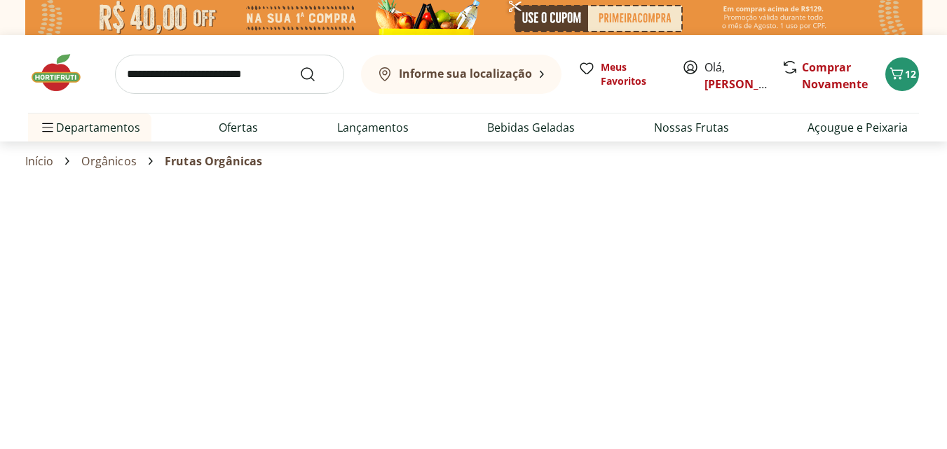
select select "**********"
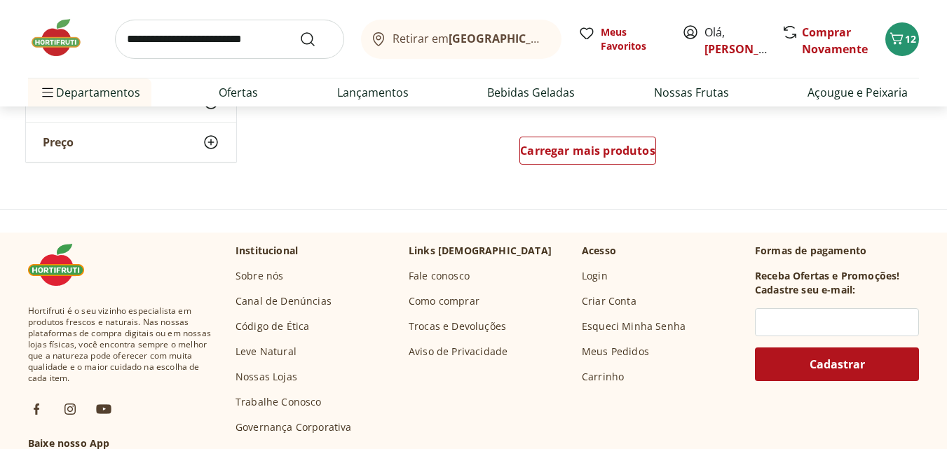
scroll to position [1038, 0]
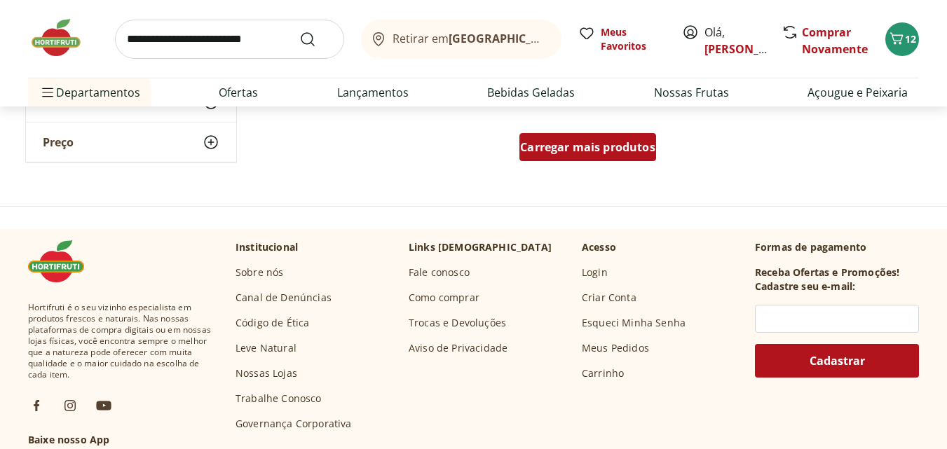
click at [567, 158] on div "Carregar mais produtos" at bounding box center [588, 147] width 137 height 28
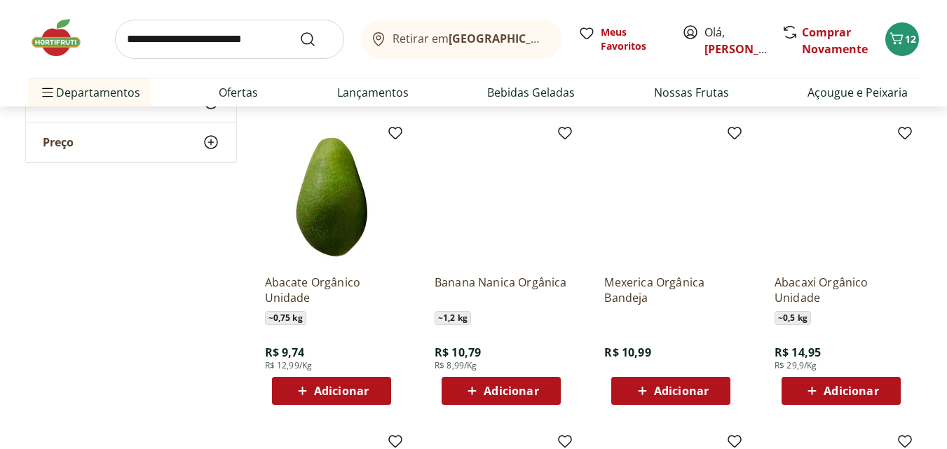
scroll to position [477, 0]
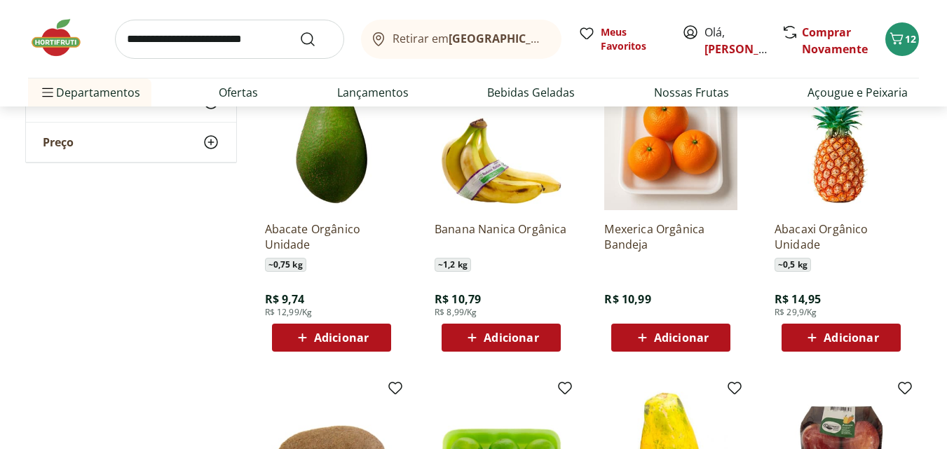
click at [489, 341] on span "Adicionar" at bounding box center [511, 337] width 55 height 11
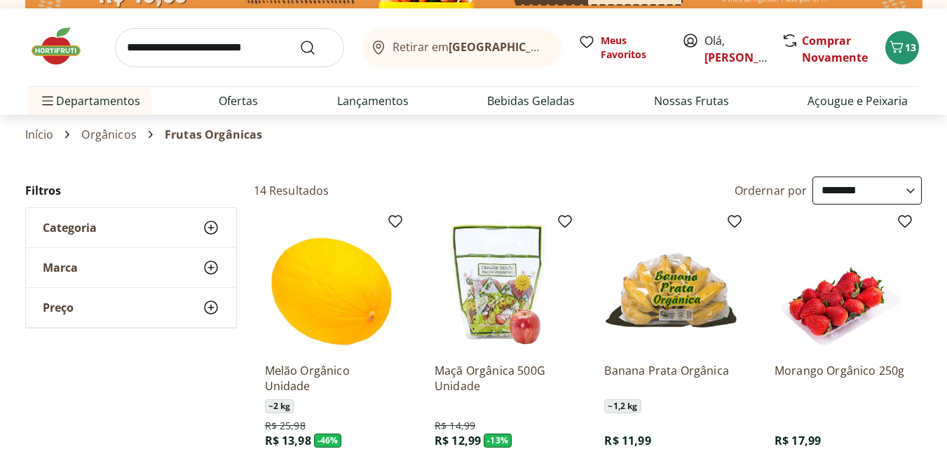
scroll to position [0, 0]
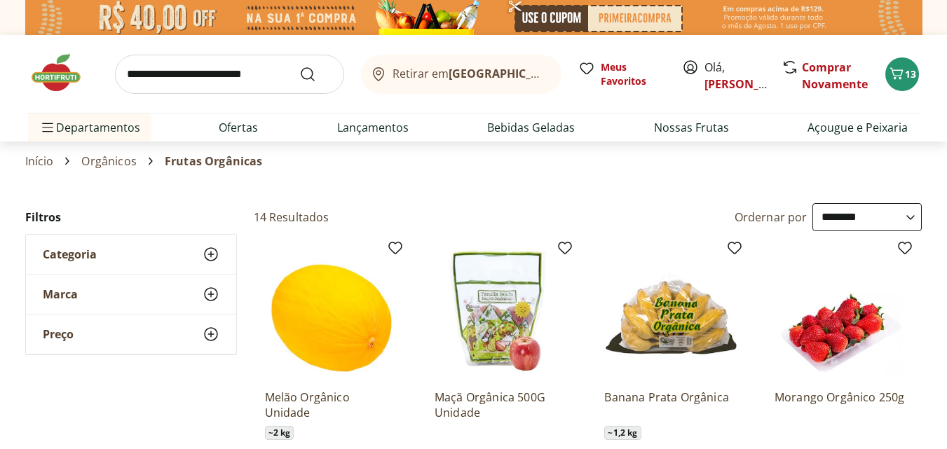
click at [50, 79] on img at bounding box center [63, 73] width 70 height 42
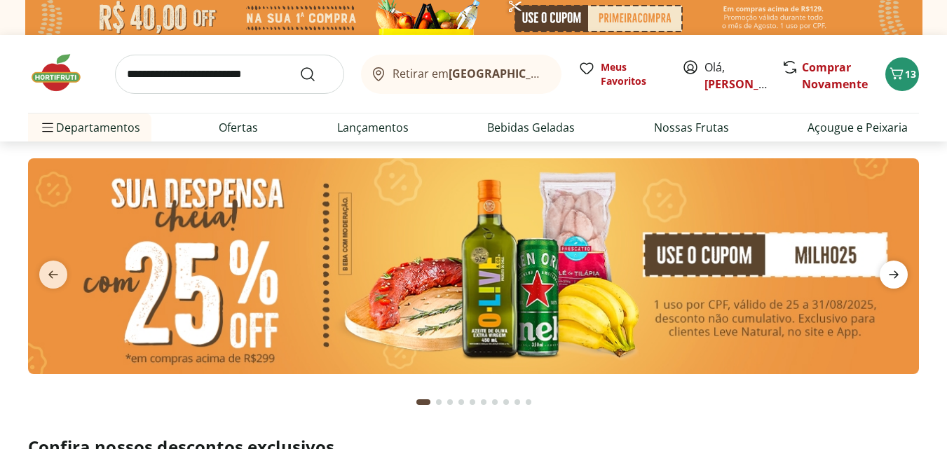
click at [893, 274] on icon "next" at bounding box center [894, 274] width 17 height 17
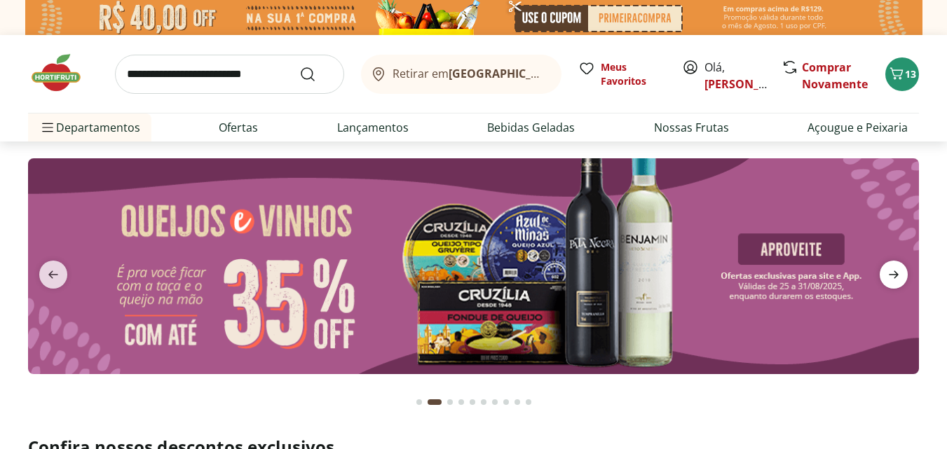
click at [893, 274] on icon "next" at bounding box center [894, 274] width 17 height 17
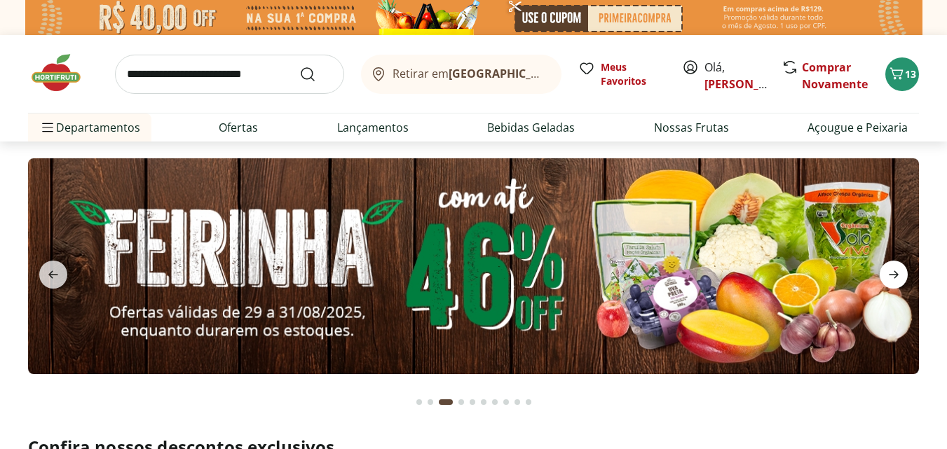
click at [893, 274] on icon "next" at bounding box center [894, 274] width 17 height 17
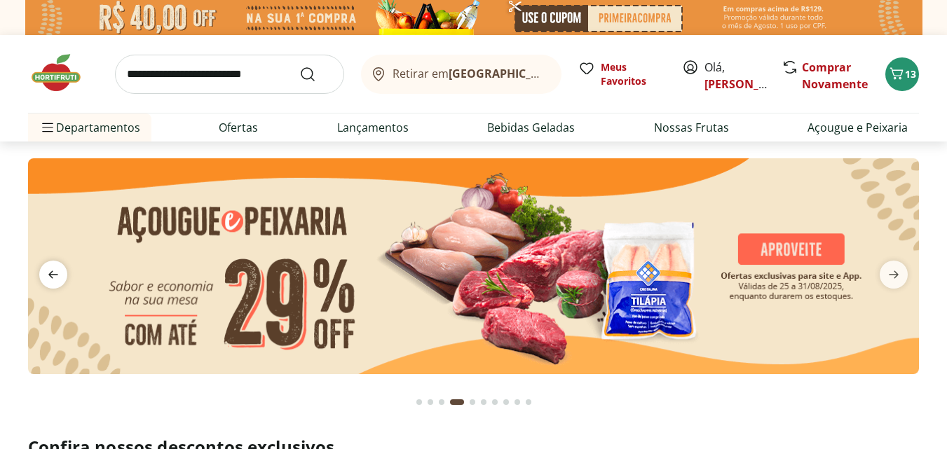
click at [56, 264] on span "previous" at bounding box center [53, 275] width 28 height 28
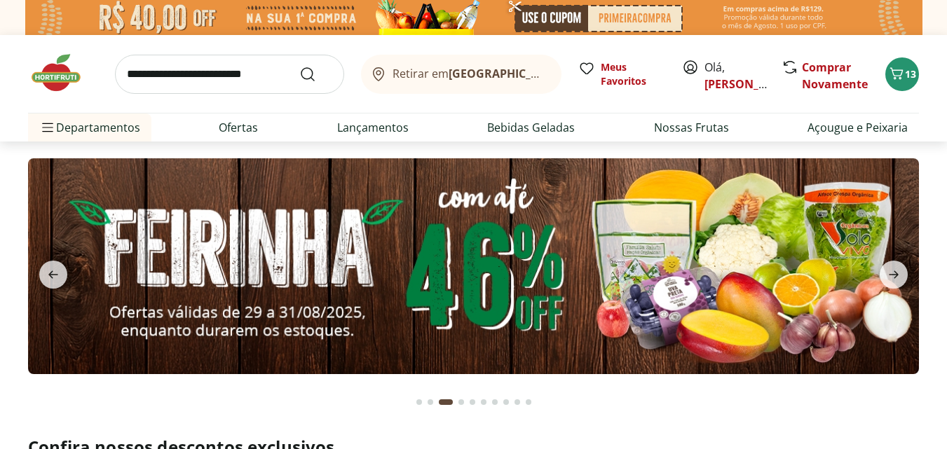
click at [312, 261] on img at bounding box center [473, 266] width 891 height 216
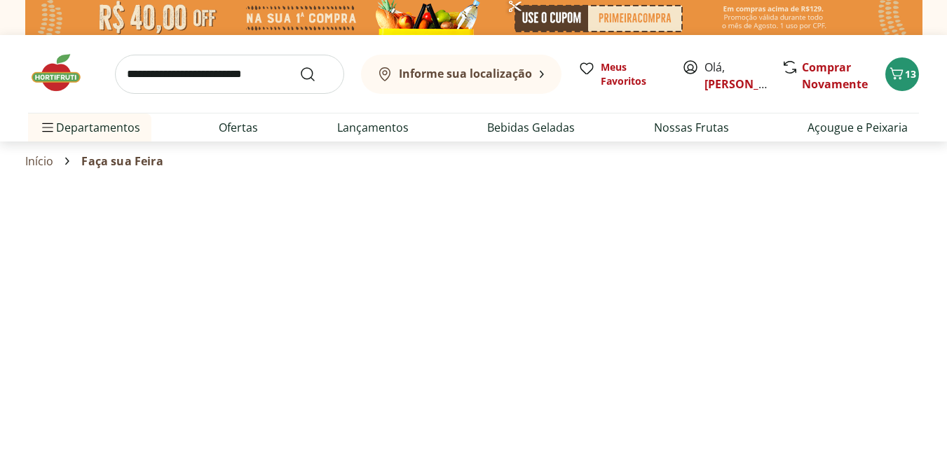
select select "**********"
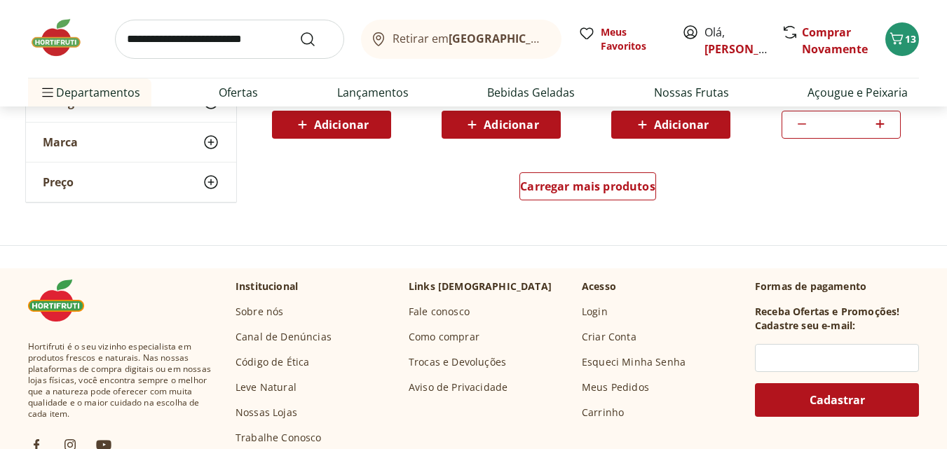
scroll to position [1038, 0]
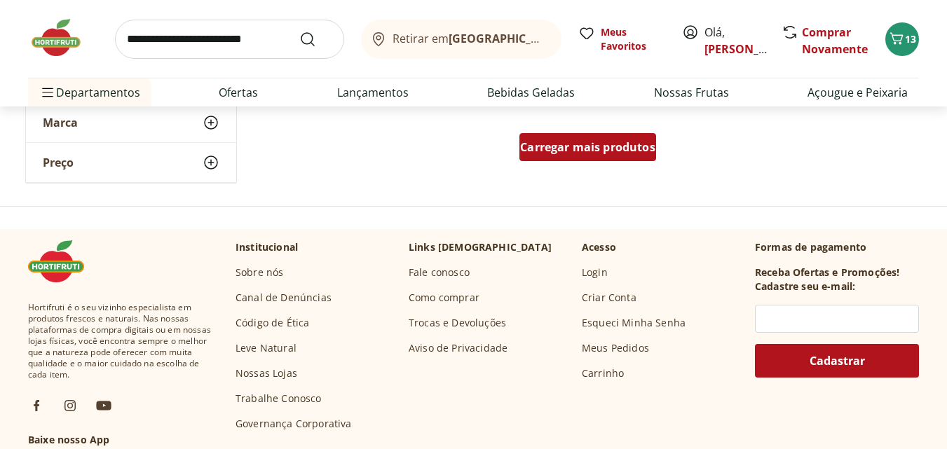
click at [616, 151] on span "Carregar mais produtos" at bounding box center [587, 147] width 135 height 11
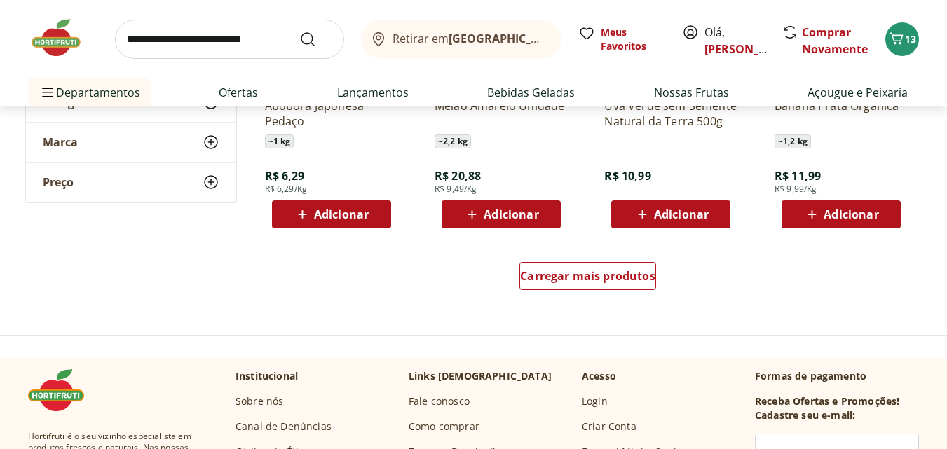
scroll to position [2216, 0]
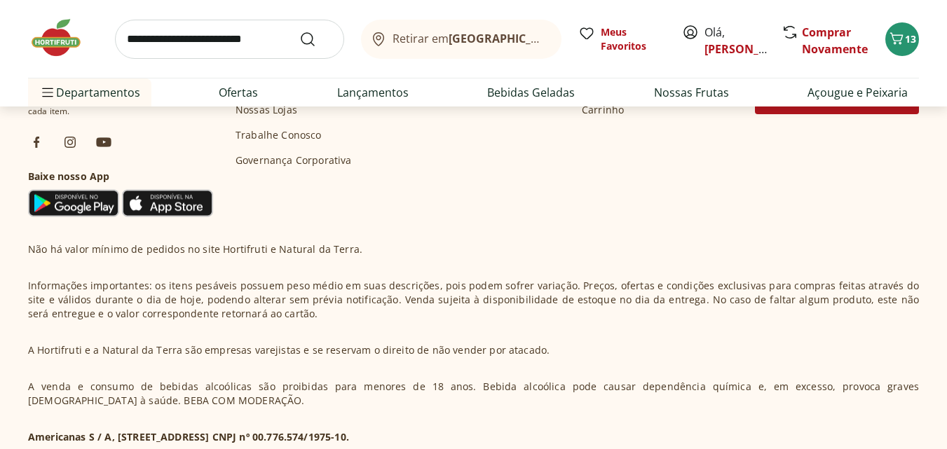
click at [65, 34] on img at bounding box center [63, 38] width 70 height 42
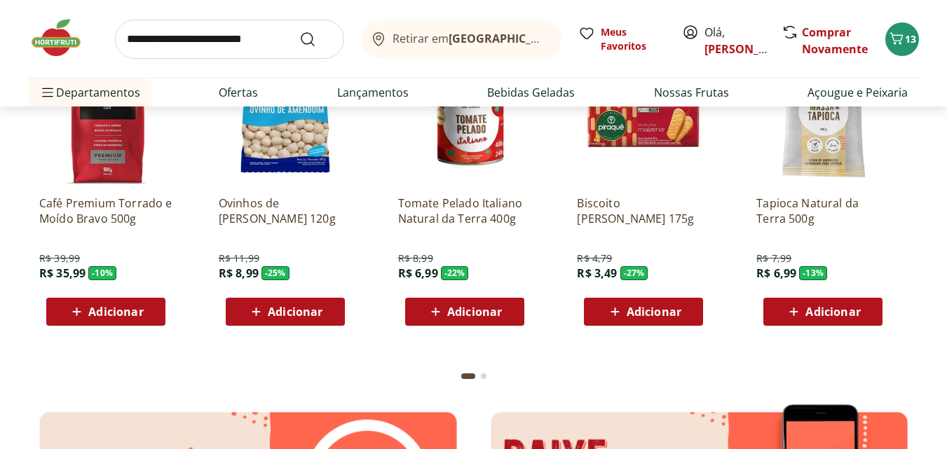
scroll to position [2047, 0]
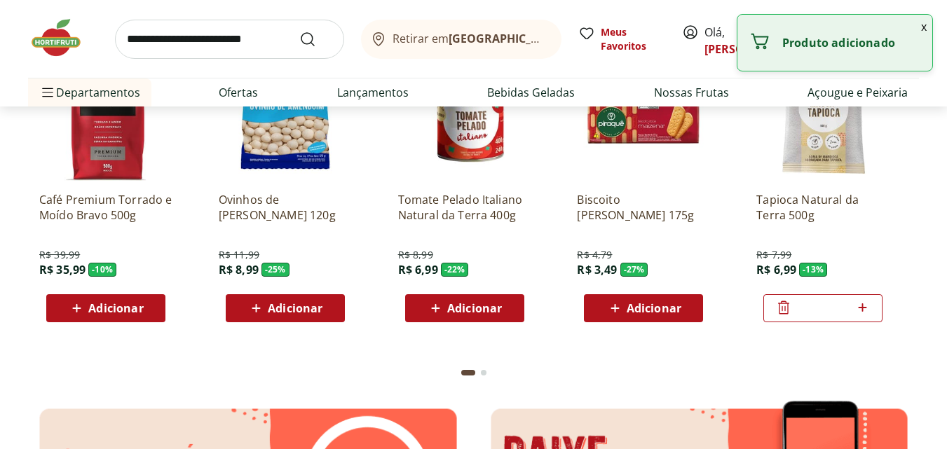
type input "*"
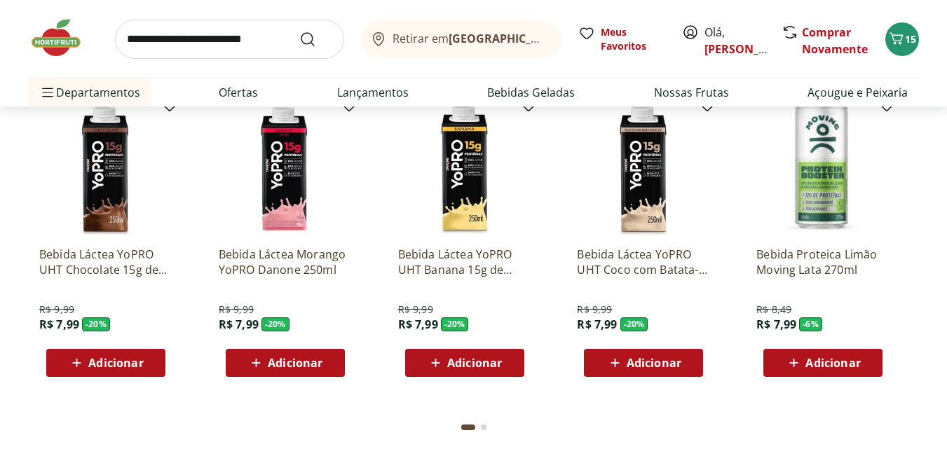
scroll to position [2973, 0]
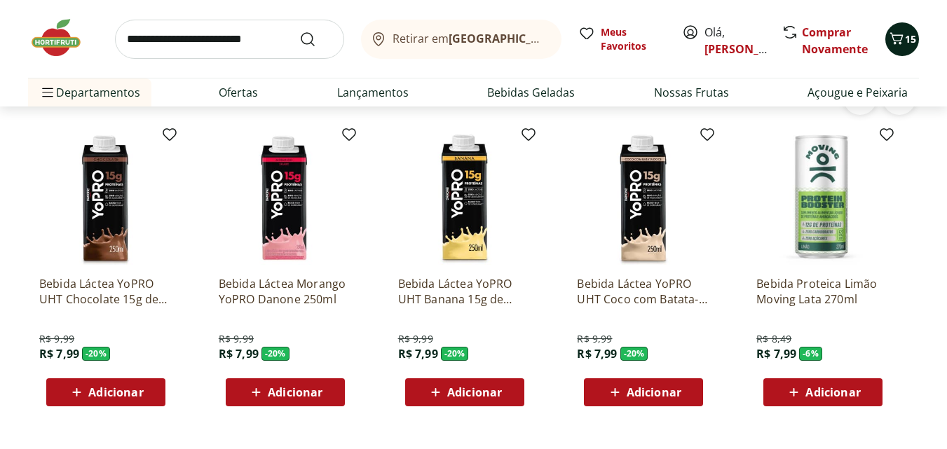
click at [914, 39] on span "15" at bounding box center [910, 38] width 11 height 13
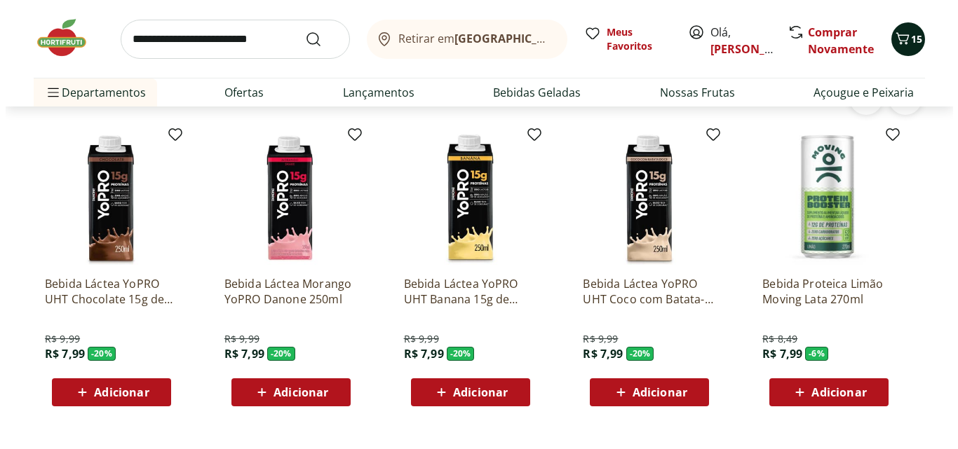
scroll to position [2976, 0]
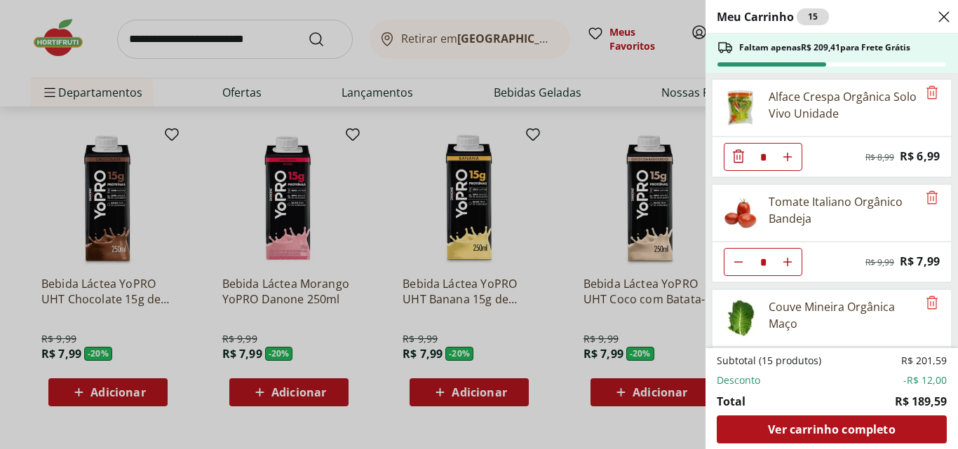
click at [571, 138] on div "Meu Carrinho 15 Faltam apenas R$ 209,41 para Frete Grátis Alface Crespa Orgânic…" at bounding box center [479, 224] width 958 height 449
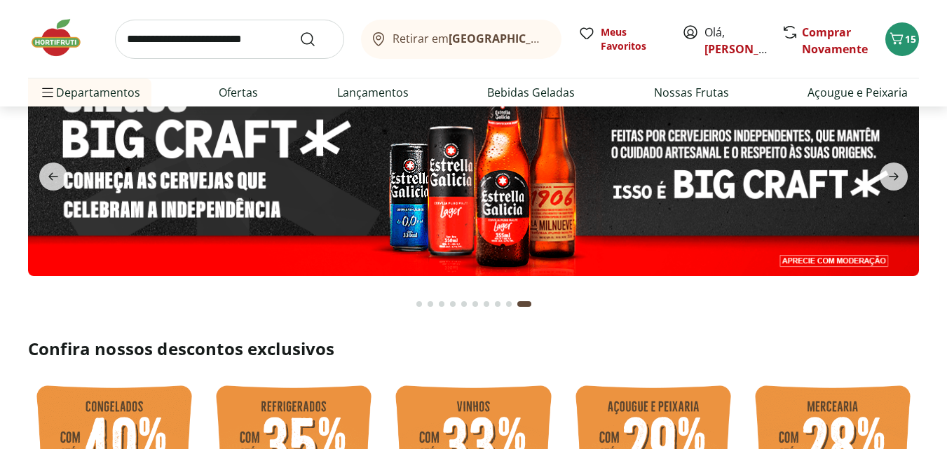
scroll to position [0, 0]
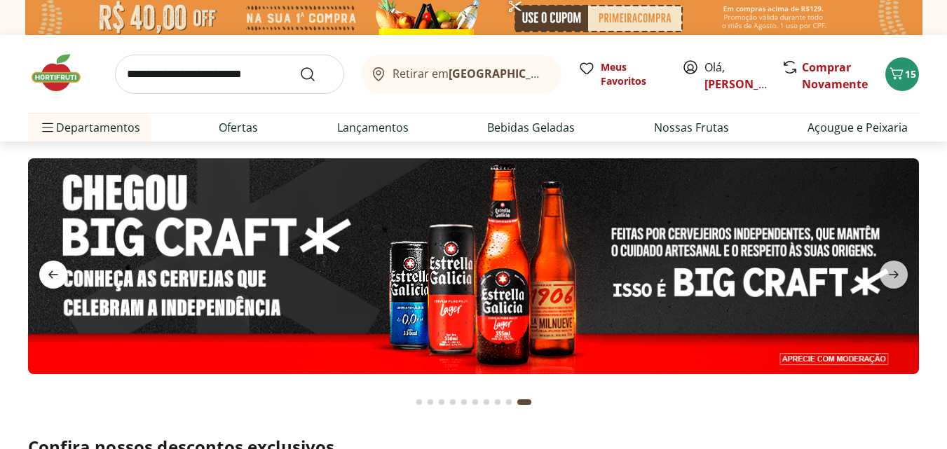
click at [53, 280] on icon "previous" at bounding box center [53, 274] width 17 height 17
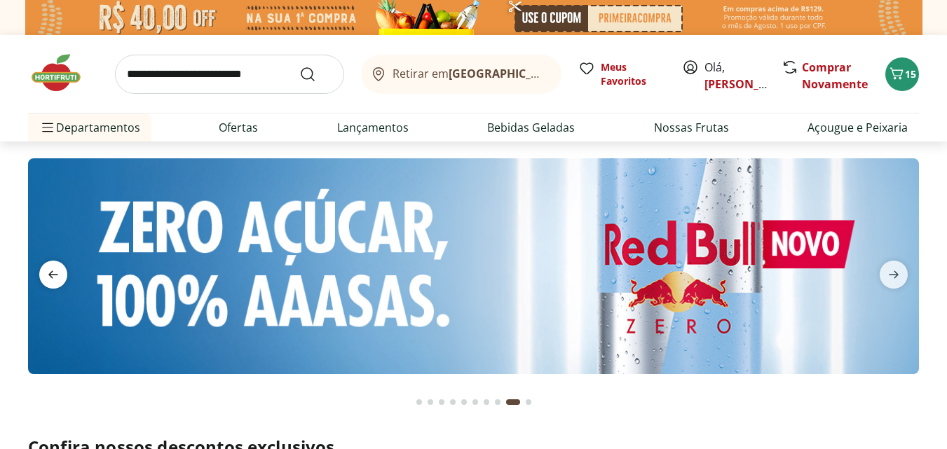
click at [53, 280] on icon "previous" at bounding box center [53, 274] width 17 height 17
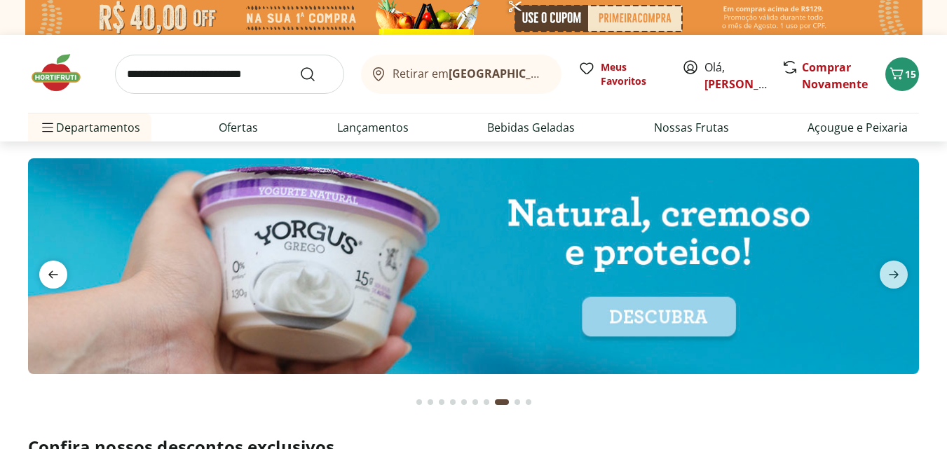
click at [53, 280] on icon "previous" at bounding box center [53, 274] width 17 height 17
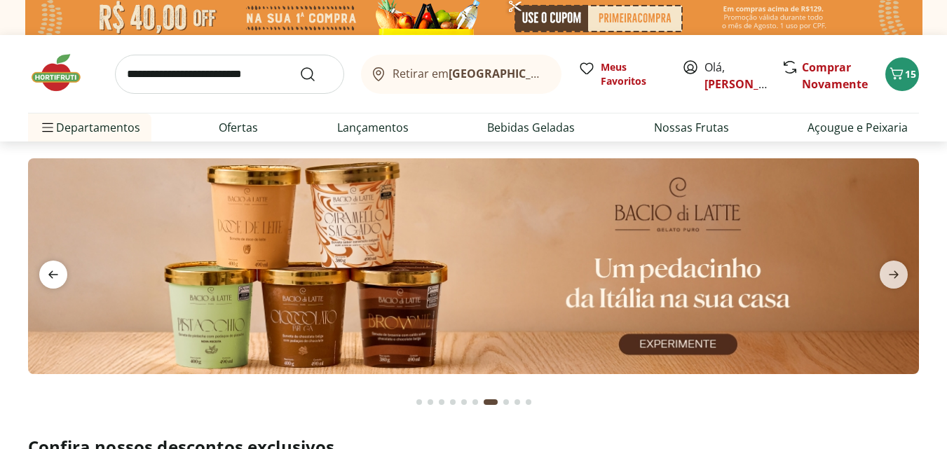
click at [53, 280] on icon "previous" at bounding box center [53, 274] width 17 height 17
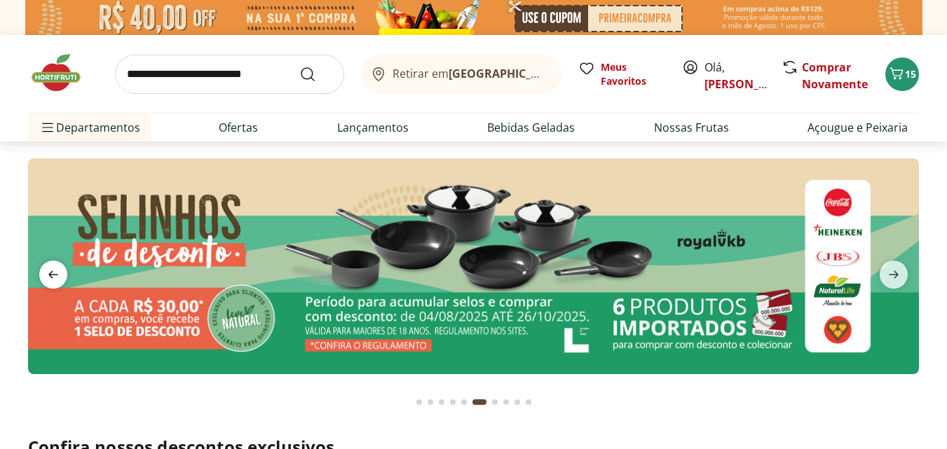
click at [53, 280] on icon "previous" at bounding box center [53, 274] width 17 height 17
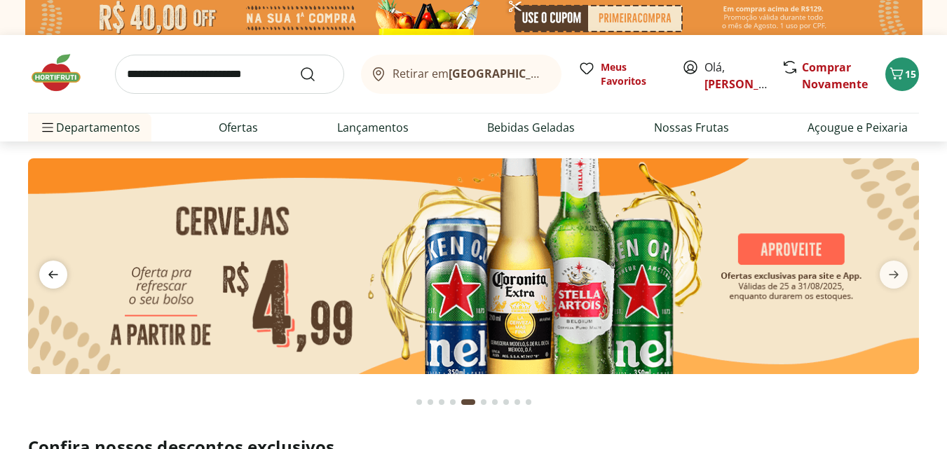
click at [53, 280] on icon "previous" at bounding box center [53, 274] width 17 height 17
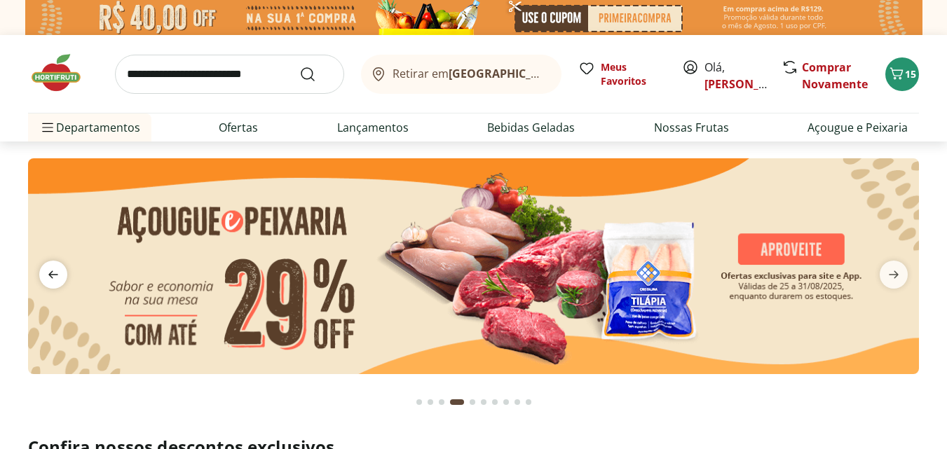
click at [53, 280] on icon "previous" at bounding box center [53, 274] width 17 height 17
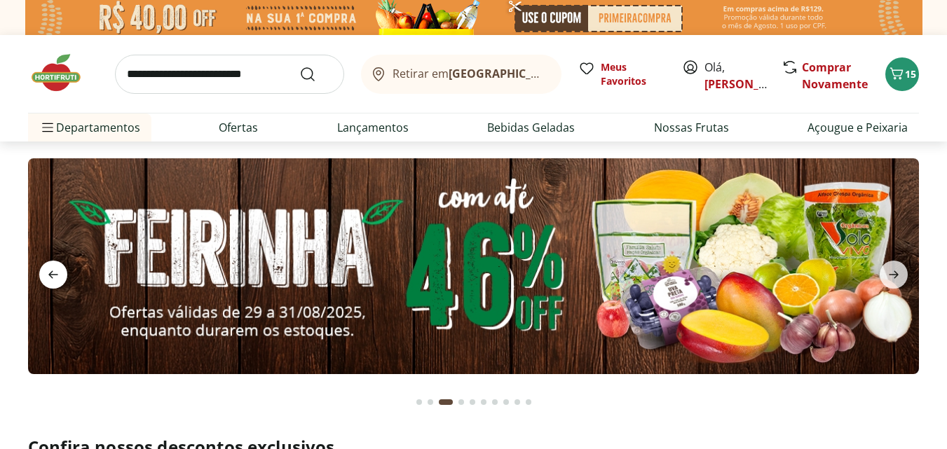
click at [53, 280] on icon "previous" at bounding box center [53, 274] width 17 height 17
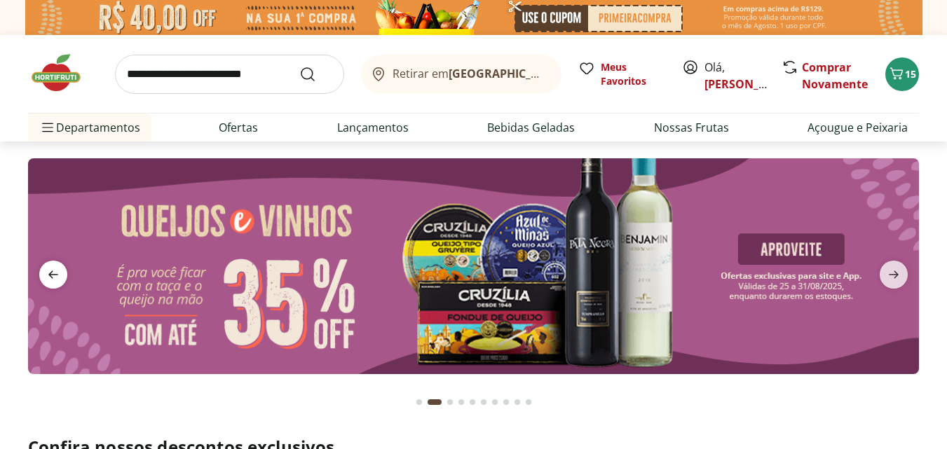
click at [53, 280] on icon "previous" at bounding box center [53, 274] width 17 height 17
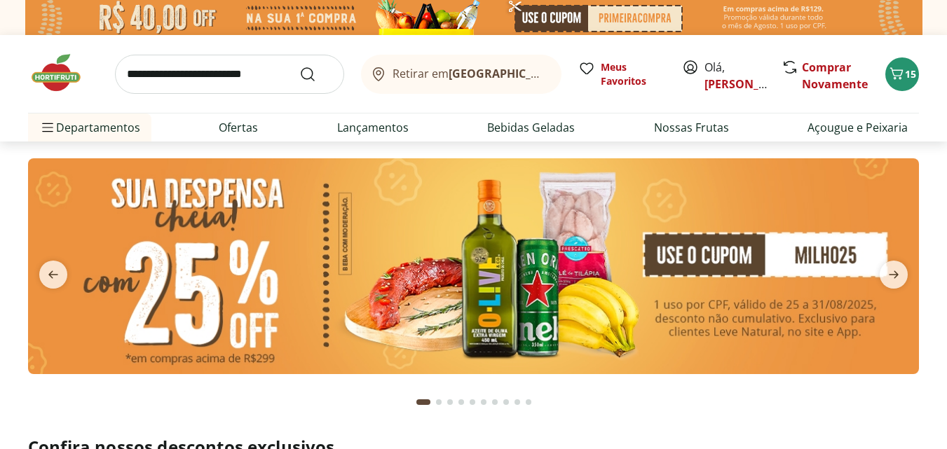
click at [560, 264] on img at bounding box center [473, 266] width 891 height 216
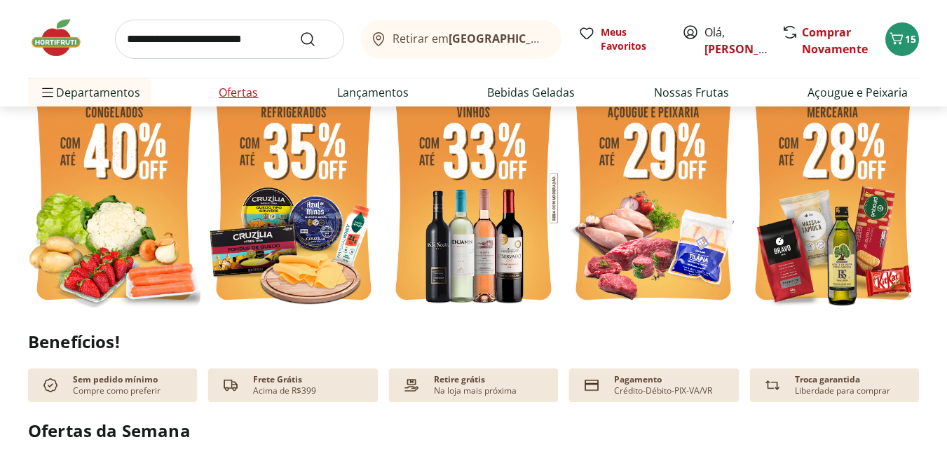
click at [231, 91] on link "Ofertas" at bounding box center [238, 92] width 39 height 17
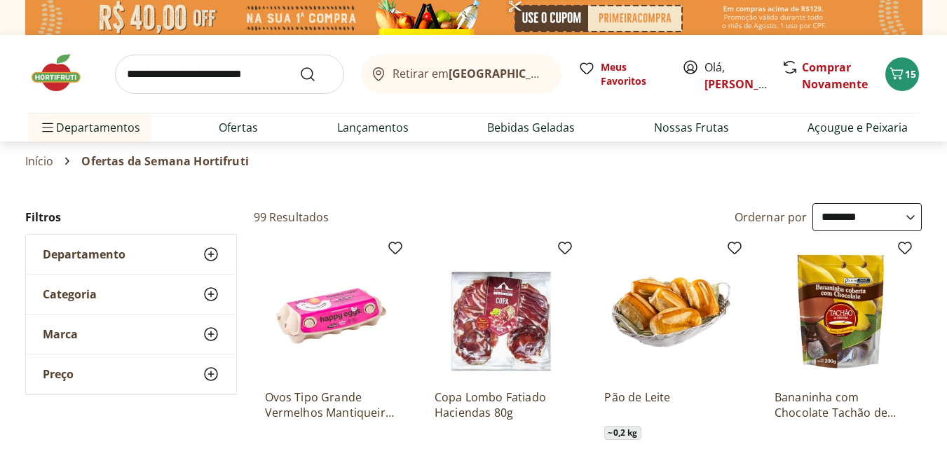
click at [841, 215] on select "**********" at bounding box center [867, 217] width 109 height 28
click at [813, 203] on select "**********" at bounding box center [867, 217] width 109 height 28
select select "*********"
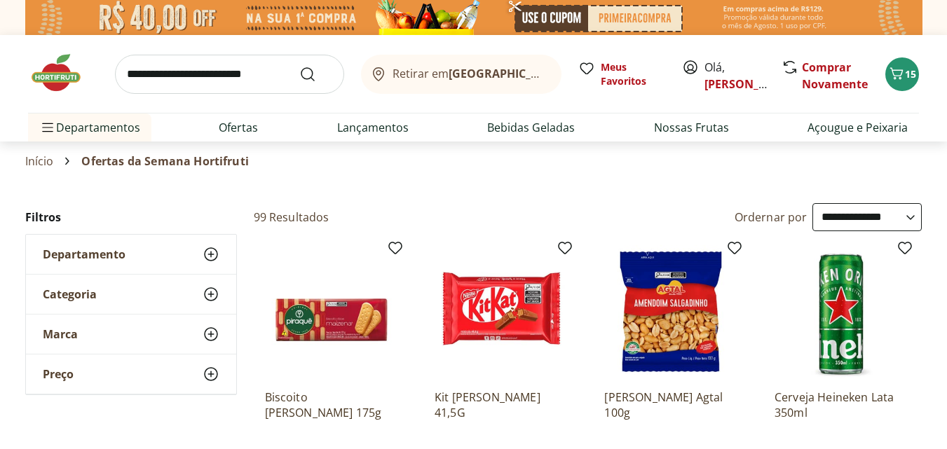
scroll to position [393, 0]
select select "*********"
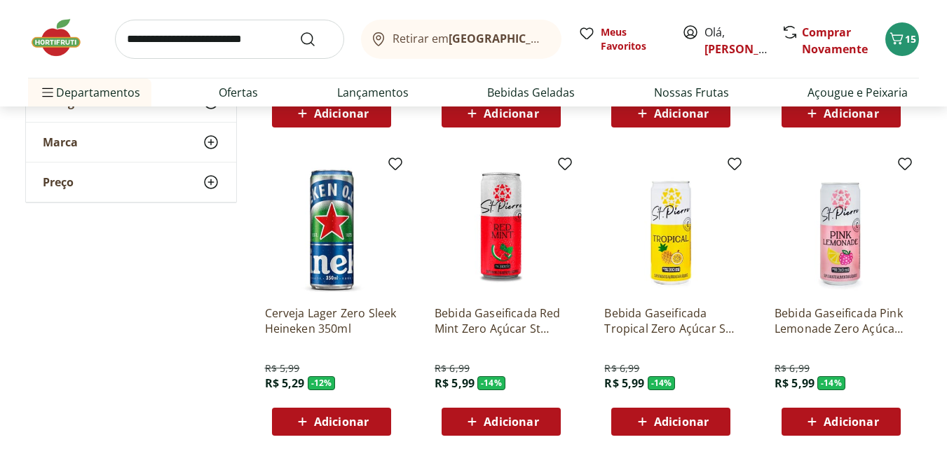
scroll to position [785, 0]
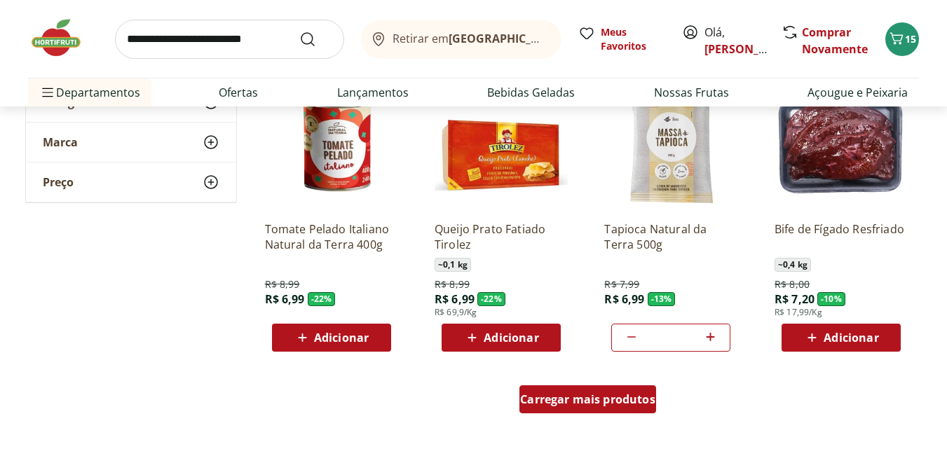
click at [555, 394] on span "Carregar mais produtos" at bounding box center [587, 399] width 135 height 11
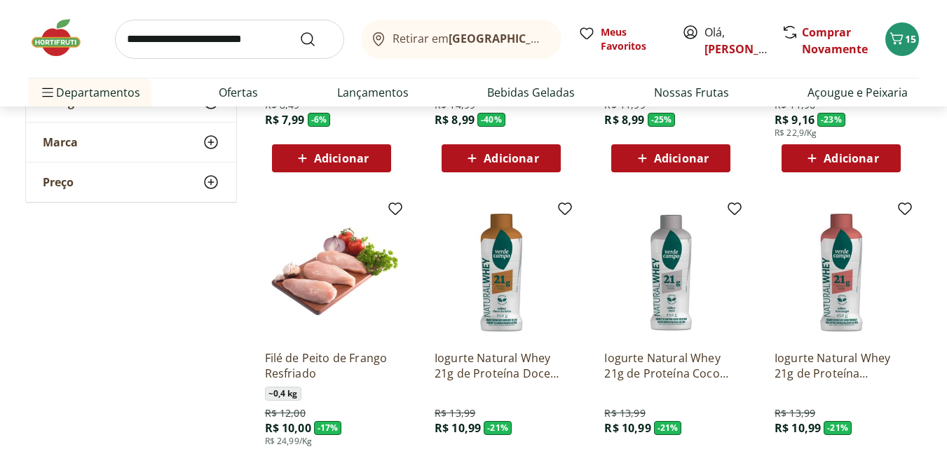
scroll to position [1963, 0]
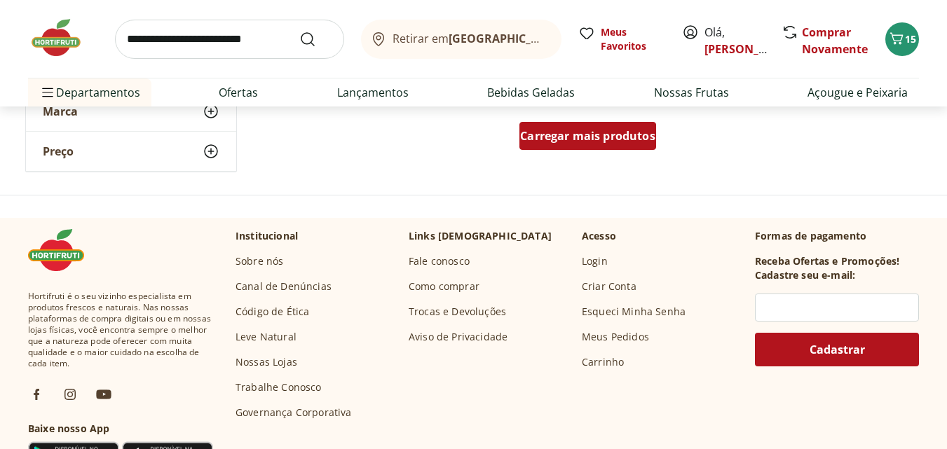
click at [618, 138] on span "Carregar mais produtos" at bounding box center [587, 135] width 135 height 11
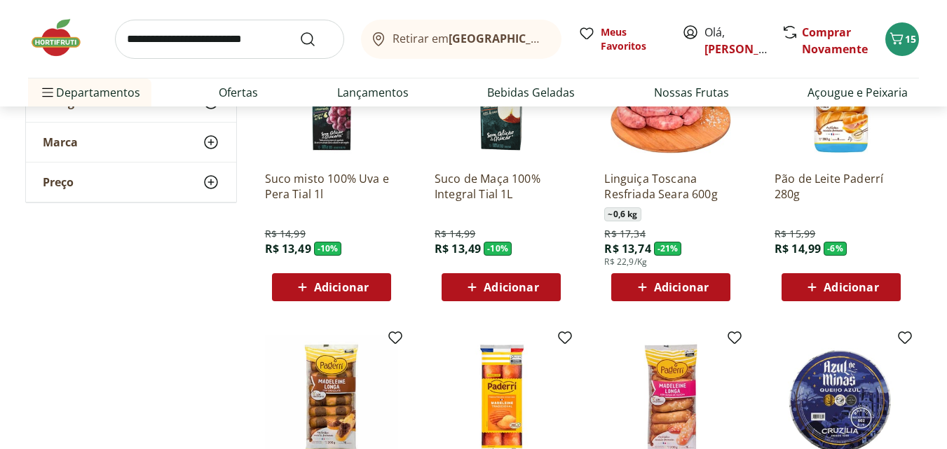
scroll to position [2749, 0]
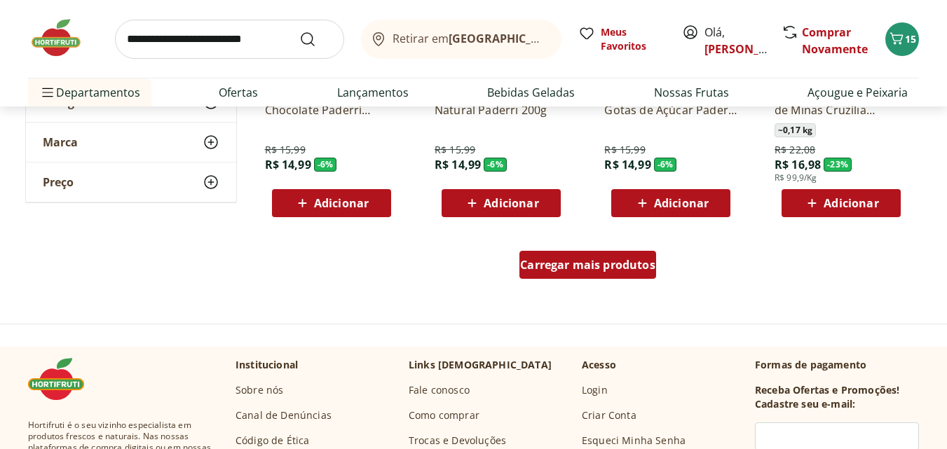
click at [594, 285] on link "Carregar mais produtos" at bounding box center [588, 268] width 137 height 34
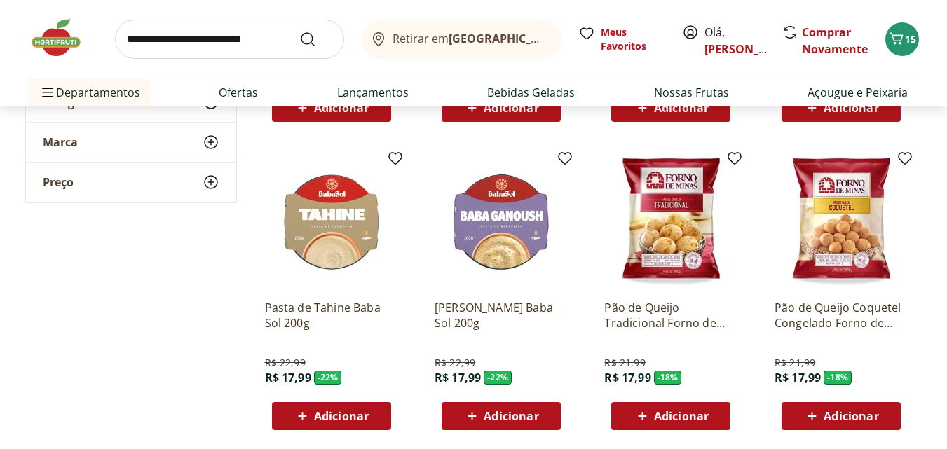
scroll to position [3534, 0]
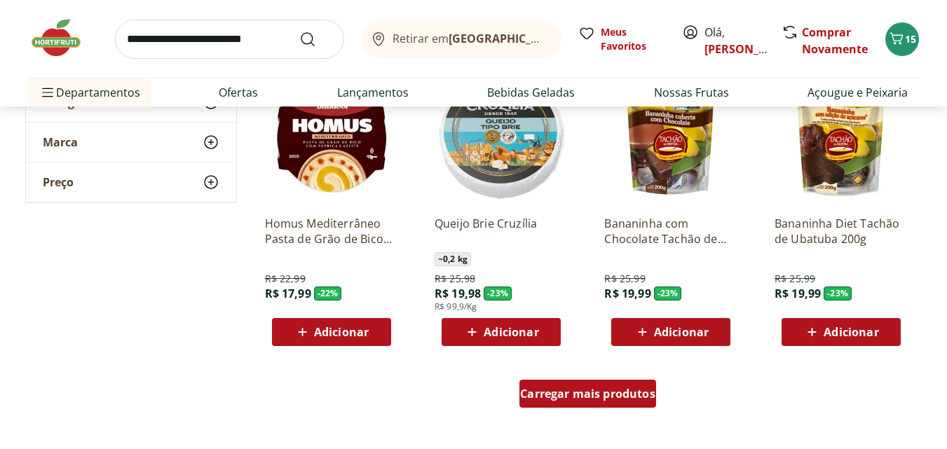
click at [582, 390] on span "Carregar mais produtos" at bounding box center [587, 393] width 135 height 11
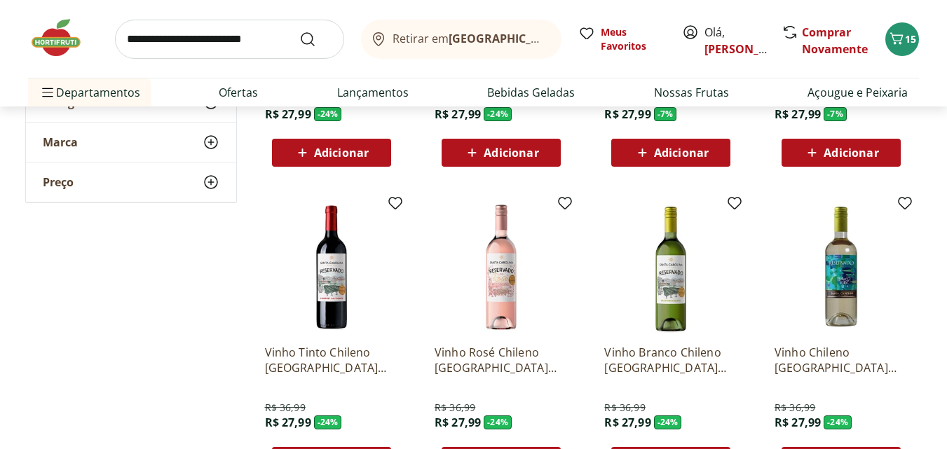
scroll to position [4712, 0]
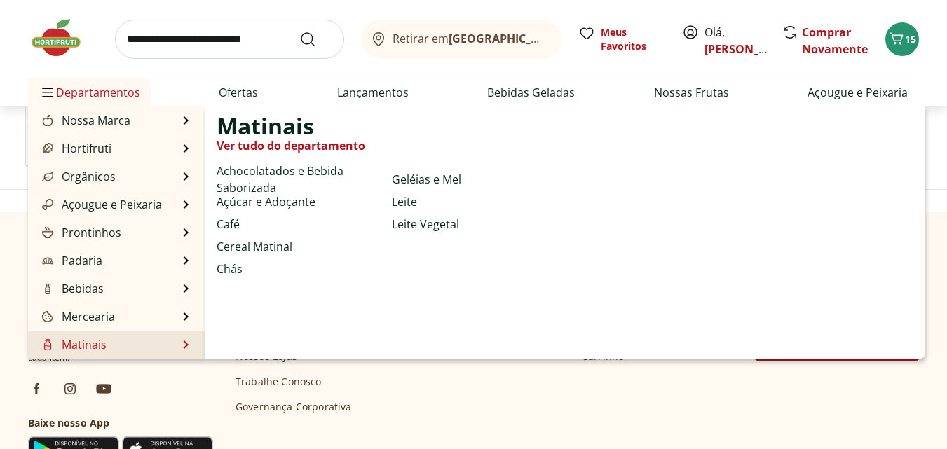
click at [205, 346] on div "Matinais Ver tudo do departamento Achocolatados e Bebida Saborizada Açúcar e Ad…" at bounding box center [565, 233] width 720 height 252
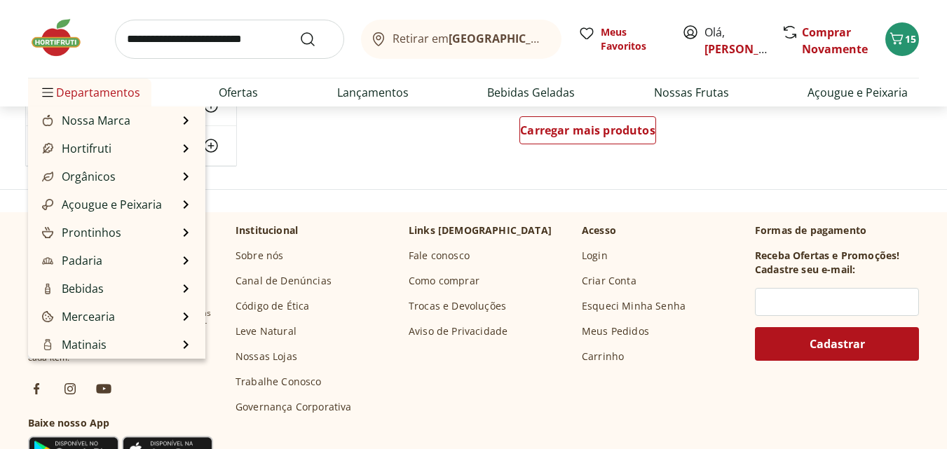
scroll to position [140, 0]
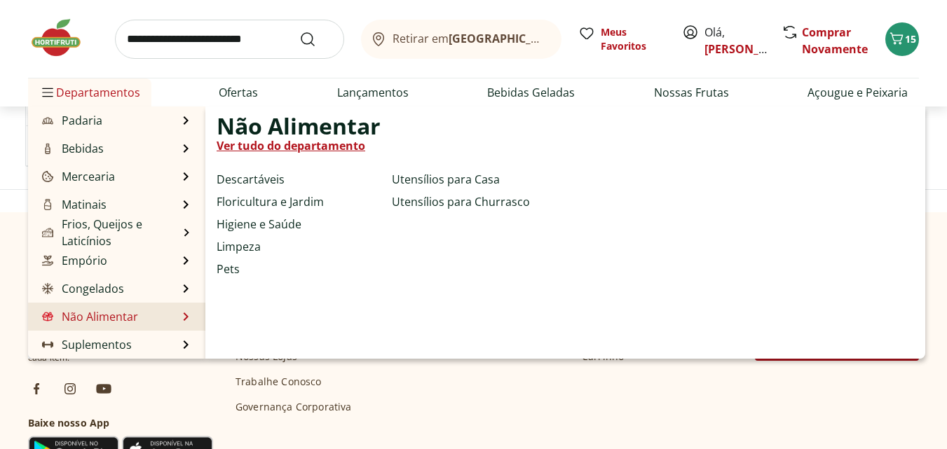
click at [128, 322] on link "Não Alimentar" at bounding box center [88, 317] width 99 height 17
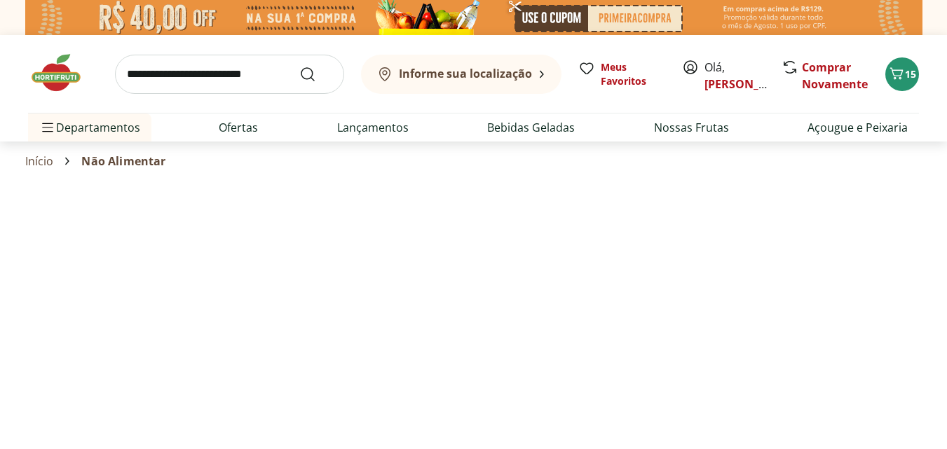
select select "**********"
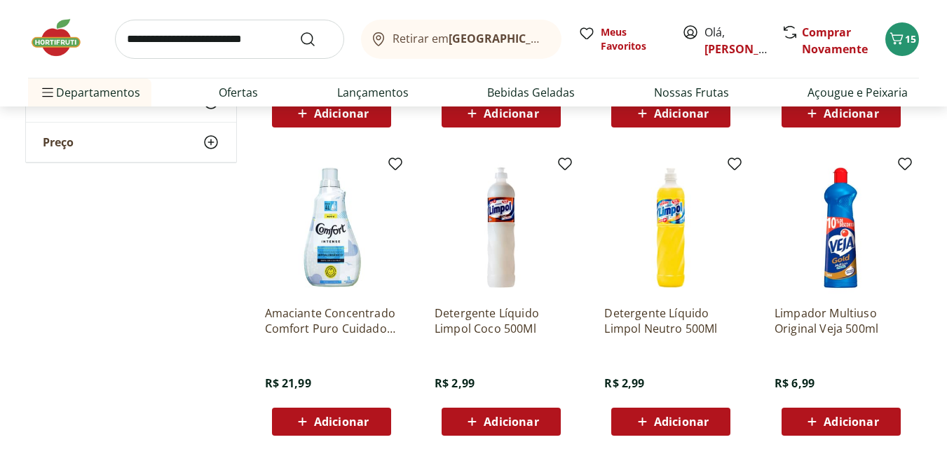
scroll to position [785, 0]
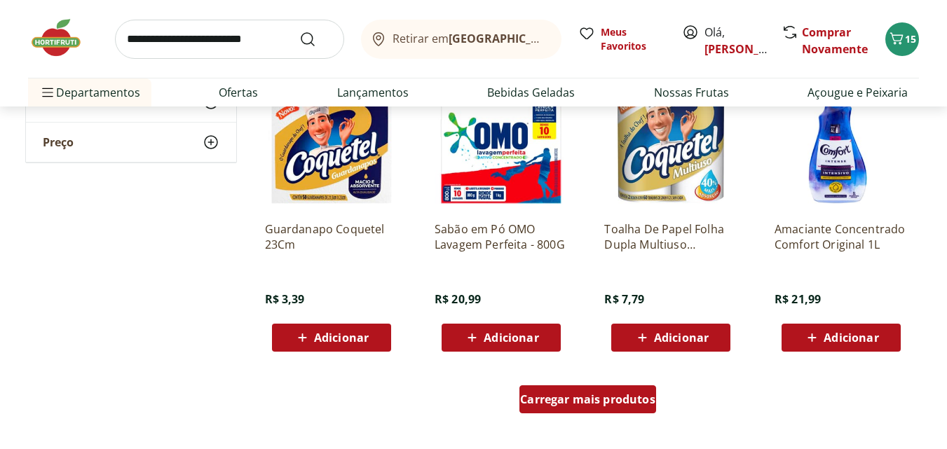
click at [635, 400] on span "Carregar mais produtos" at bounding box center [587, 399] width 135 height 11
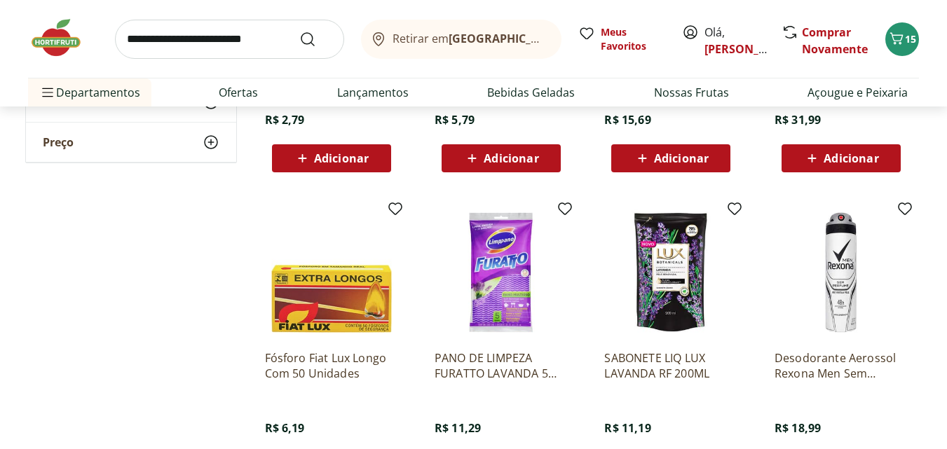
scroll to position [1963, 0]
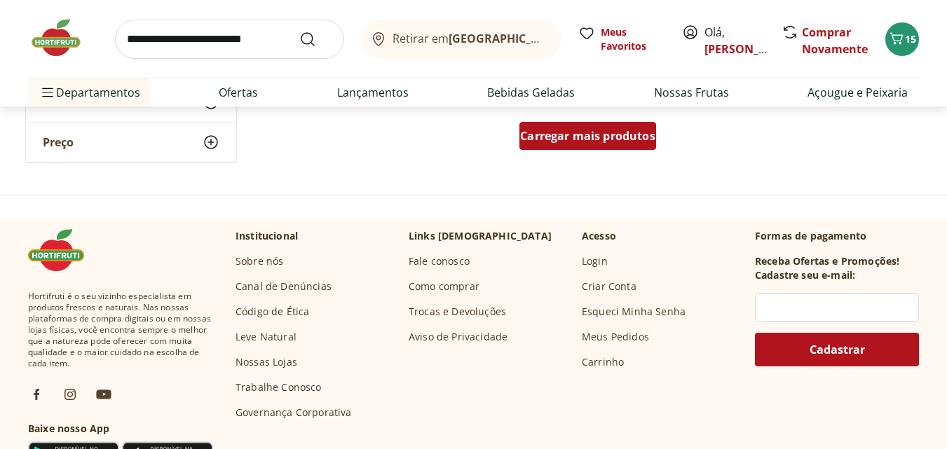
click at [587, 135] on span "Carregar mais produtos" at bounding box center [587, 135] width 135 height 11
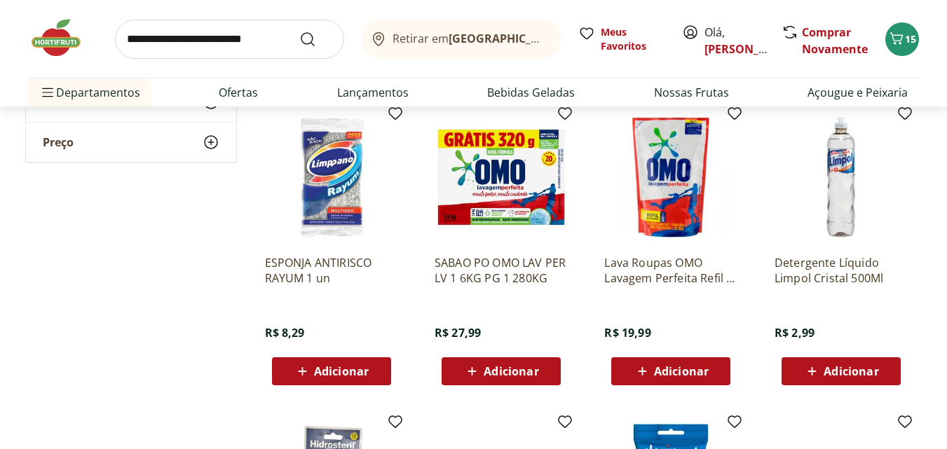
scroll to position [2356, 0]
